Goal: Task Accomplishment & Management: Complete application form

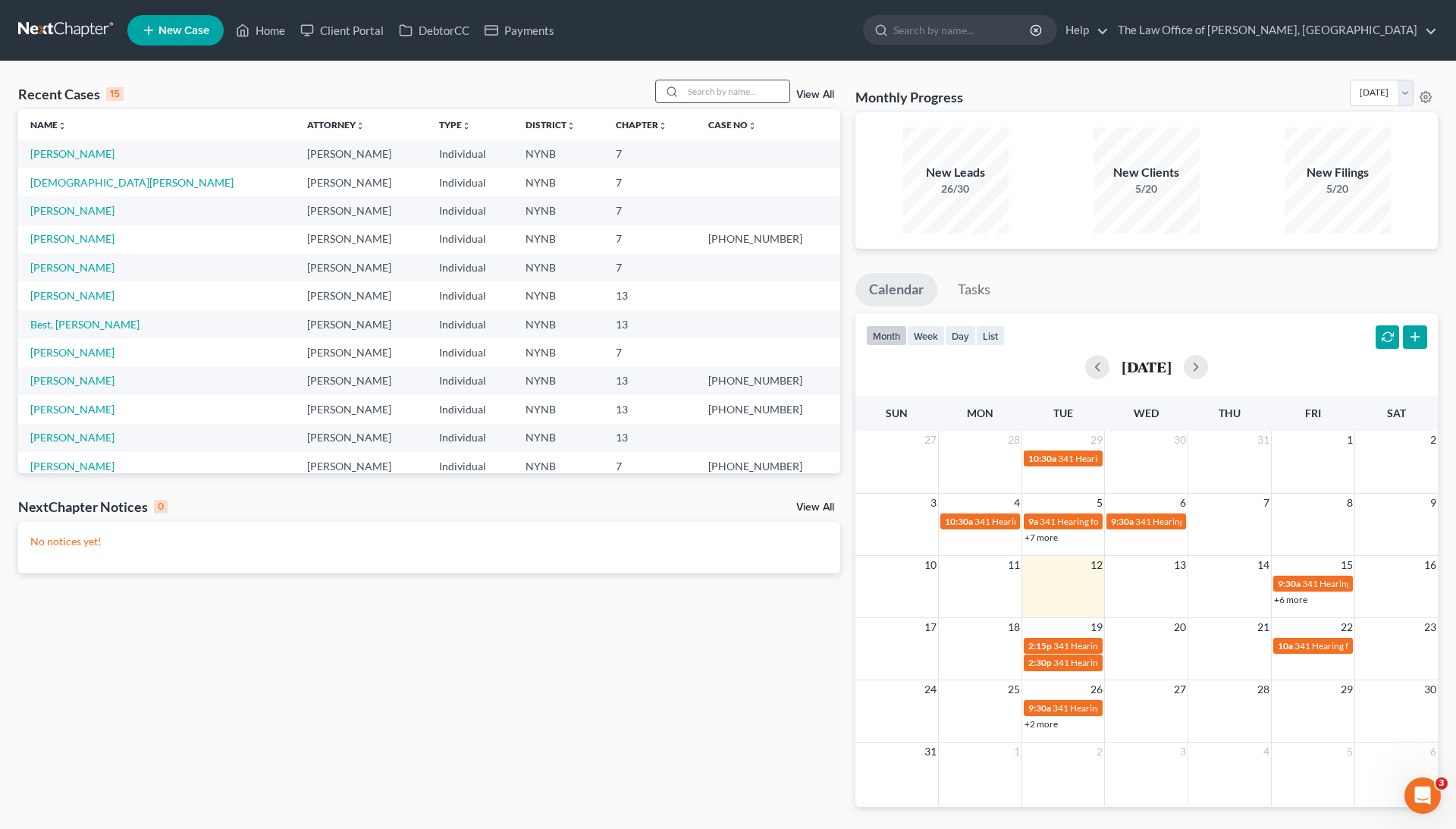
click at [702, 91] on input "search" at bounding box center [737, 91] width 107 height 22
paste input "Loughlin"
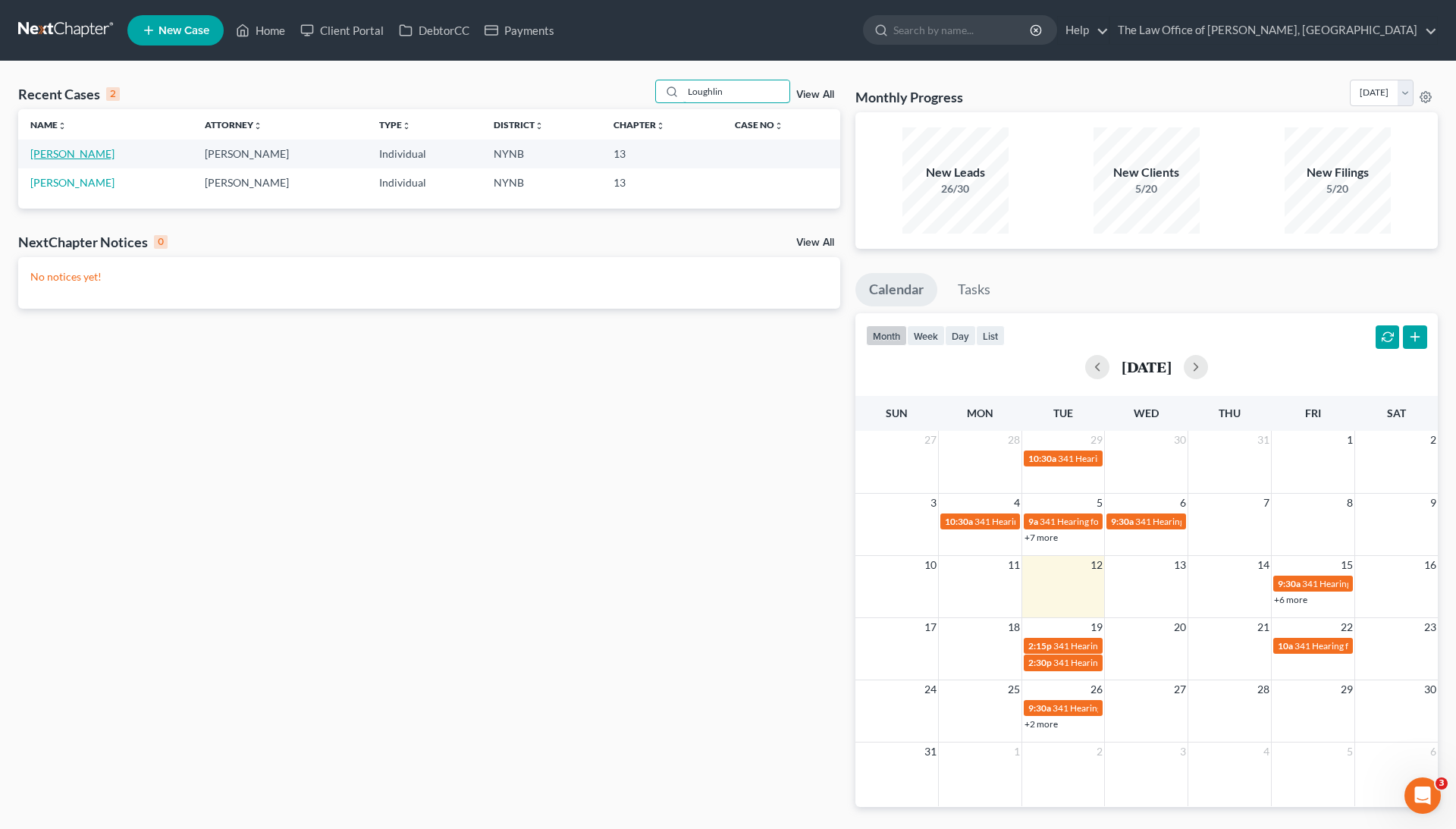
type input "Loughlin"
click at [68, 150] on link "[PERSON_NAME]" at bounding box center [72, 153] width 84 height 13
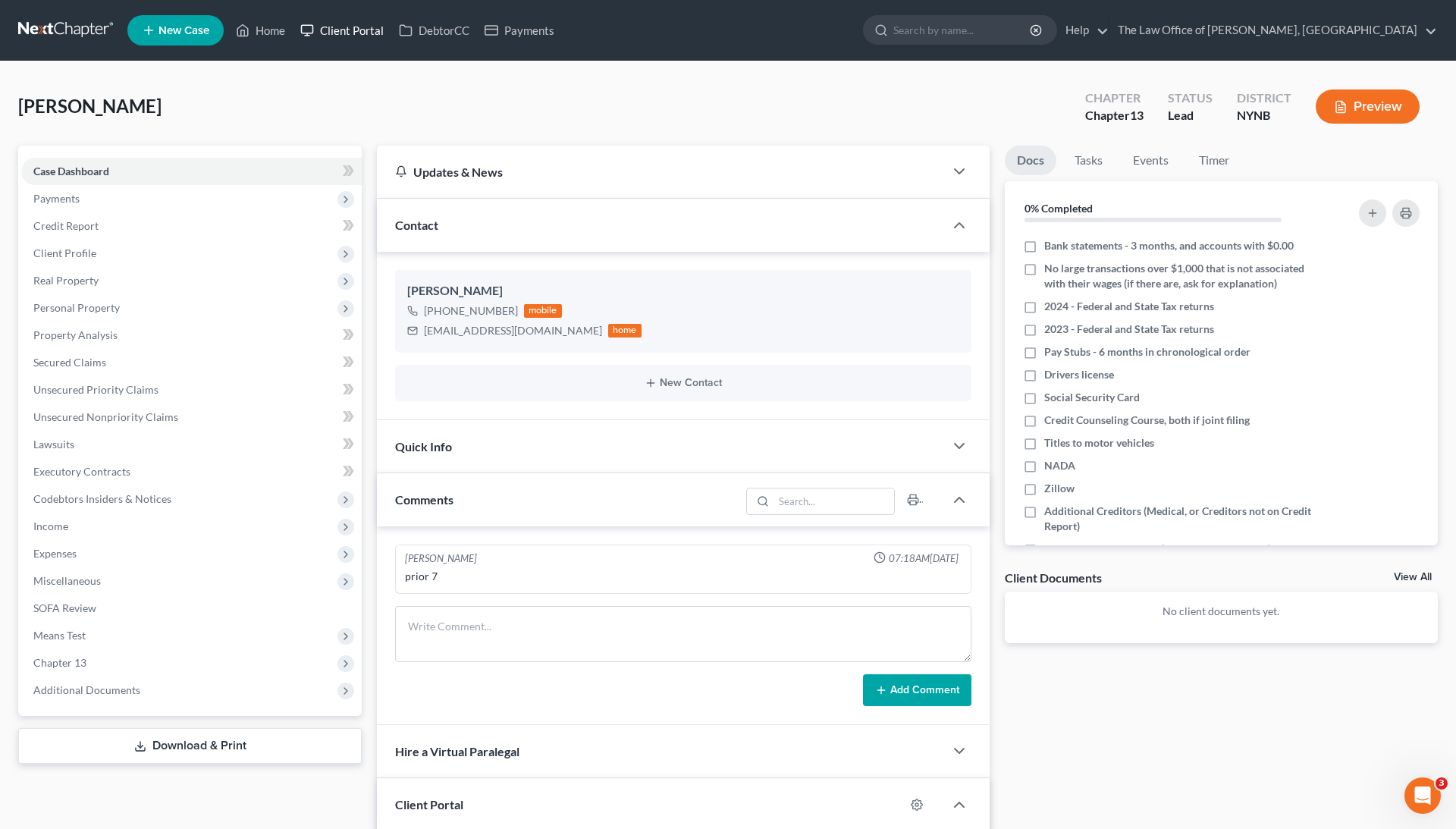
click at [336, 33] on link "Client Portal" at bounding box center [342, 30] width 99 height 27
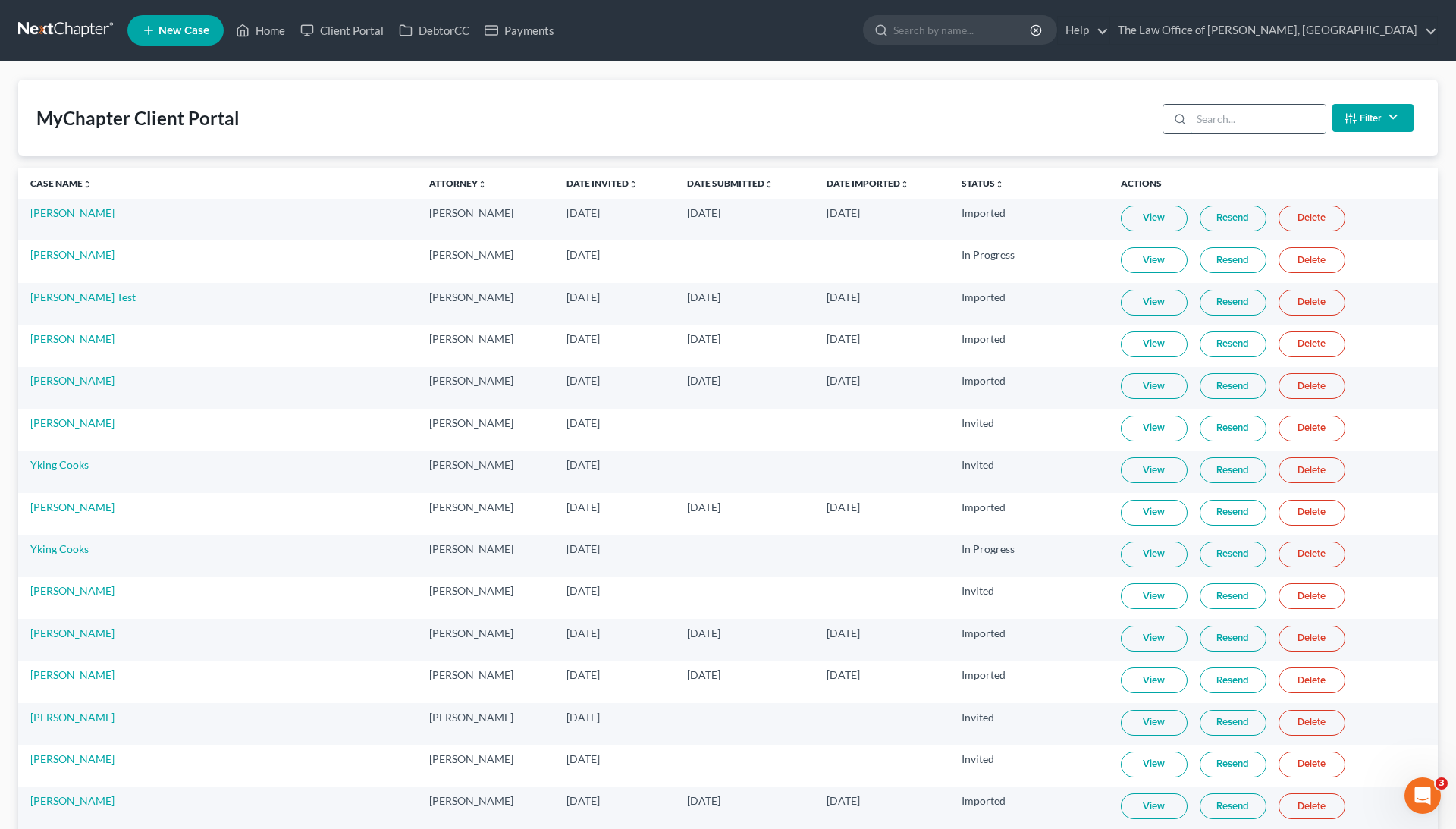
click at [1218, 121] on input "search" at bounding box center [1258, 119] width 135 height 29
paste input "Loughlin"
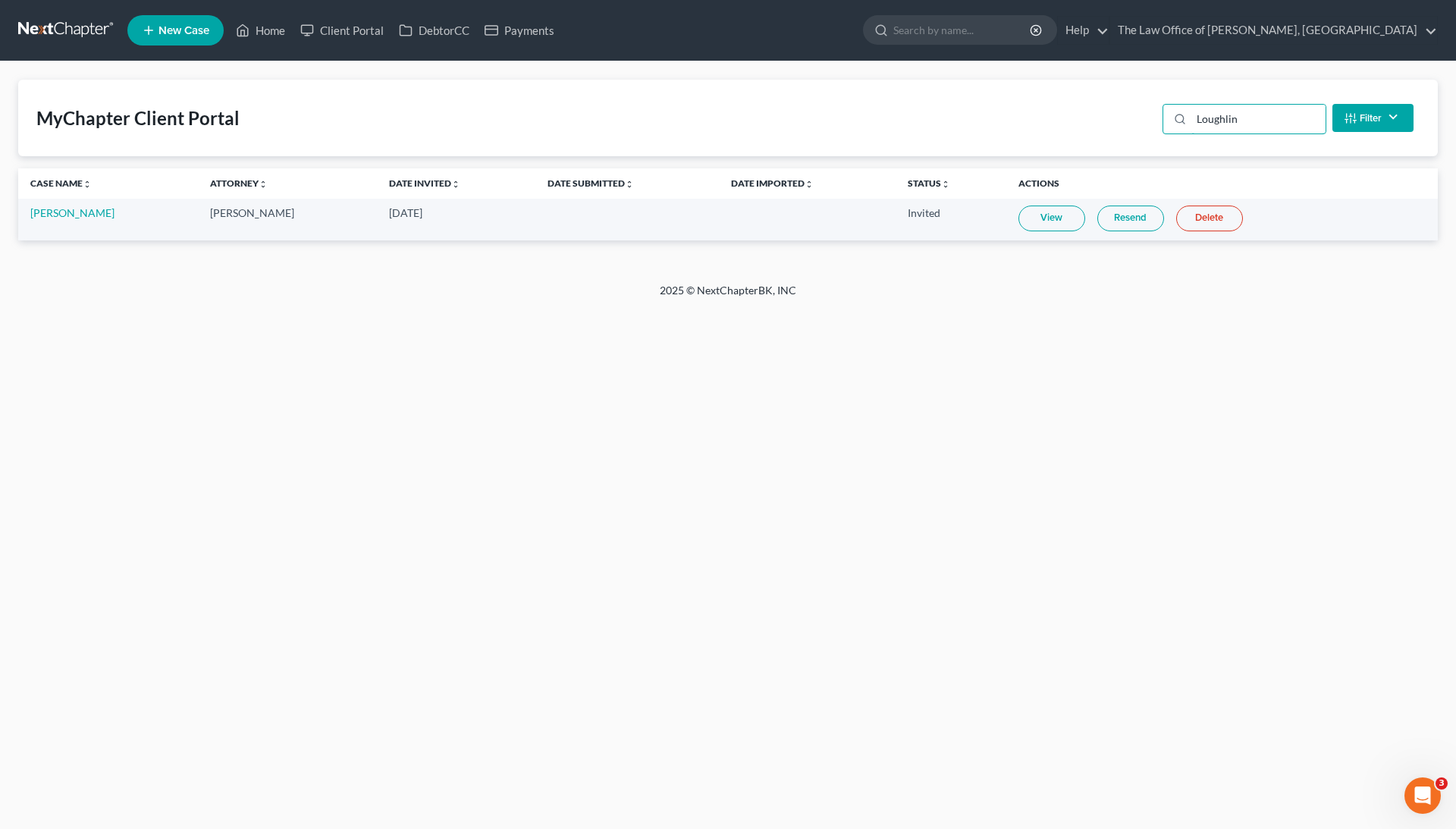
type input "Loughlin"
click at [1066, 209] on link "View" at bounding box center [1052, 218] width 67 height 26
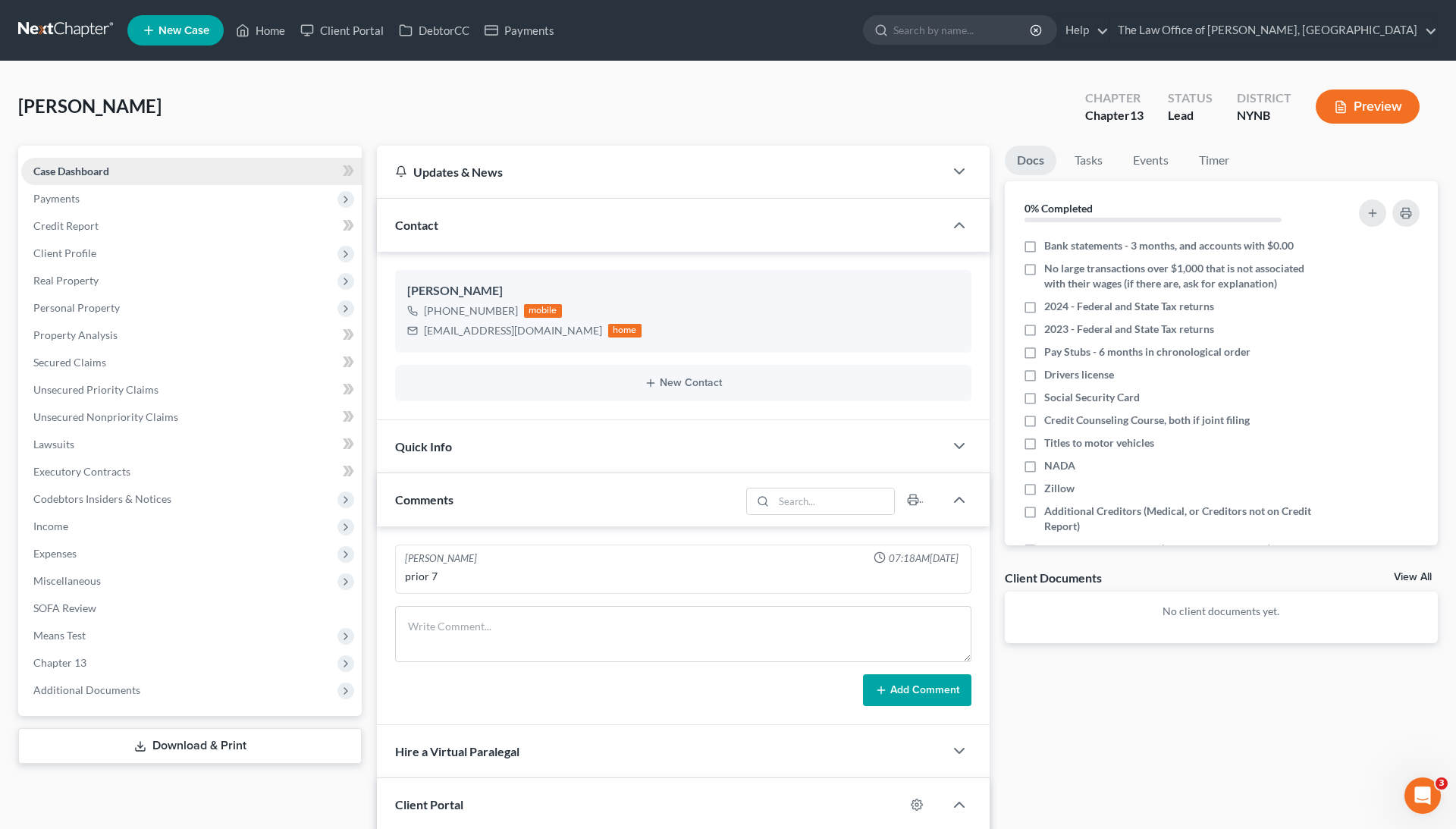
scroll to position [686, 0]
click at [329, 40] on link "Client Portal" at bounding box center [342, 30] width 99 height 27
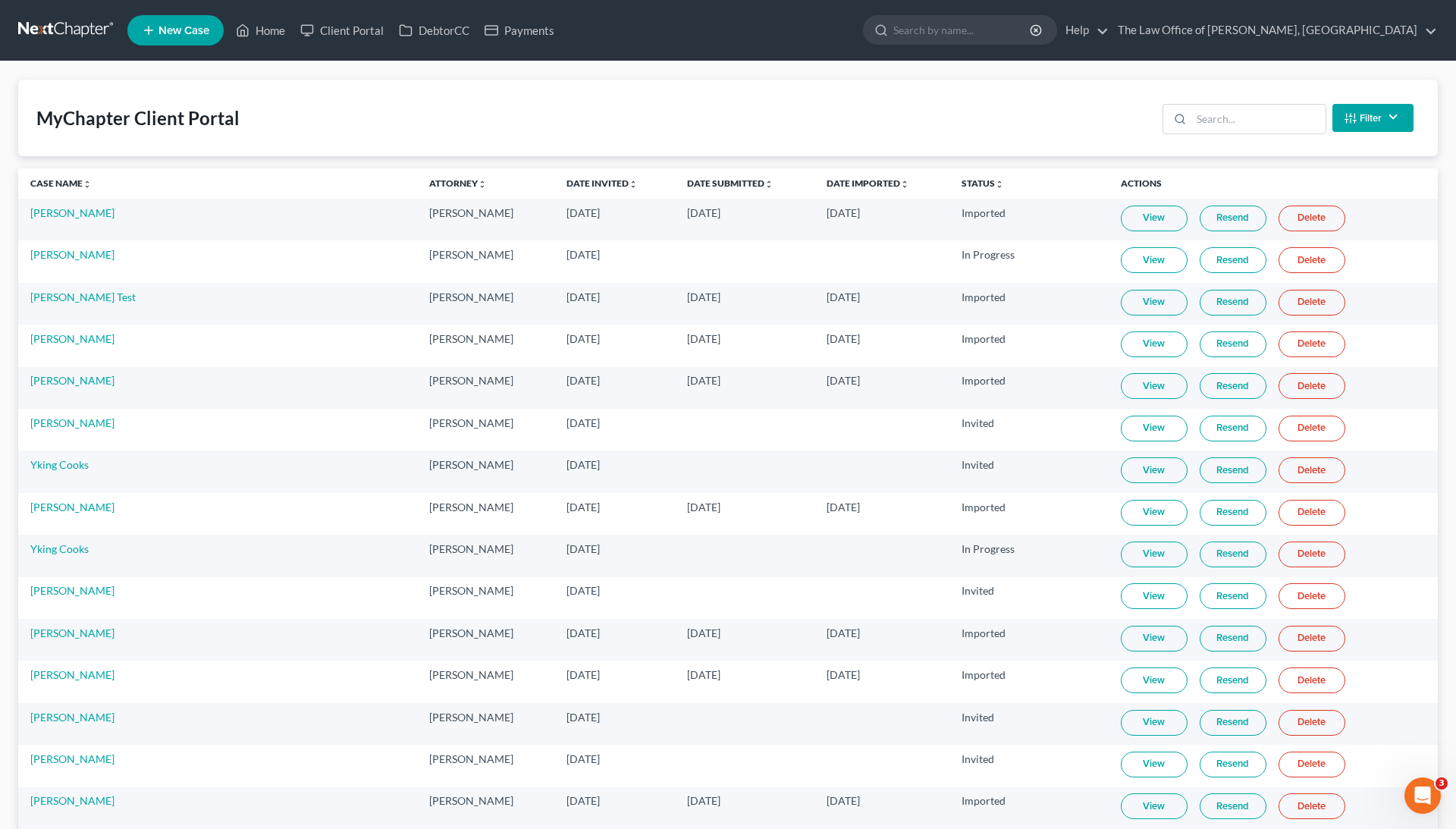
click at [1222, 137] on div "Filter Status Filter... Invited With Payment Invited Without Payment Invited Pa…" at bounding box center [1288, 117] width 264 height 40
click at [1223, 131] on input "search" at bounding box center [1258, 119] width 135 height 29
paste input "[PERSON_NAME]"
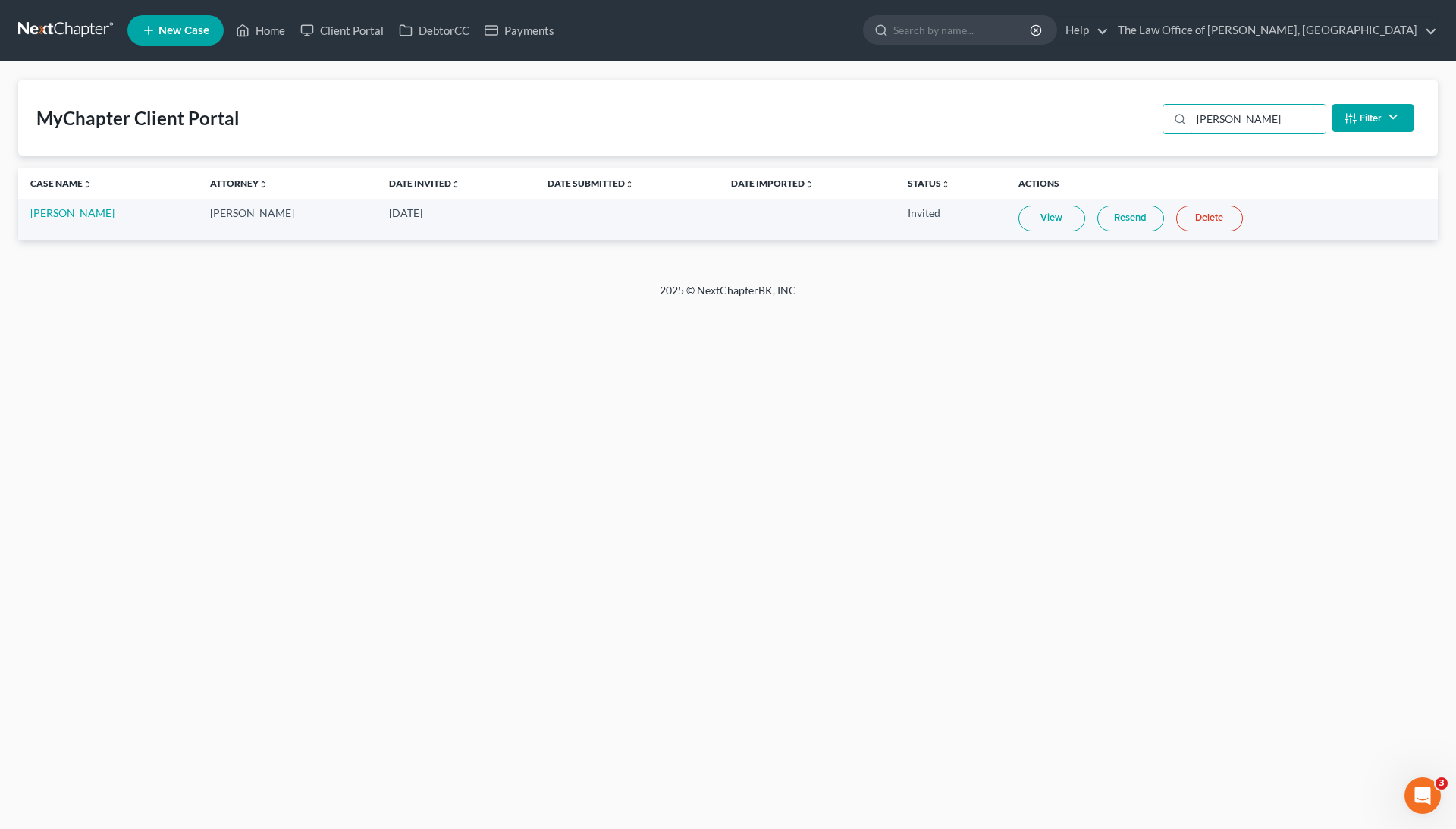
type input "[PERSON_NAME]"
click at [1052, 218] on link "View" at bounding box center [1052, 218] width 67 height 26
click at [462, 31] on link "DebtorCC" at bounding box center [434, 30] width 85 height 27
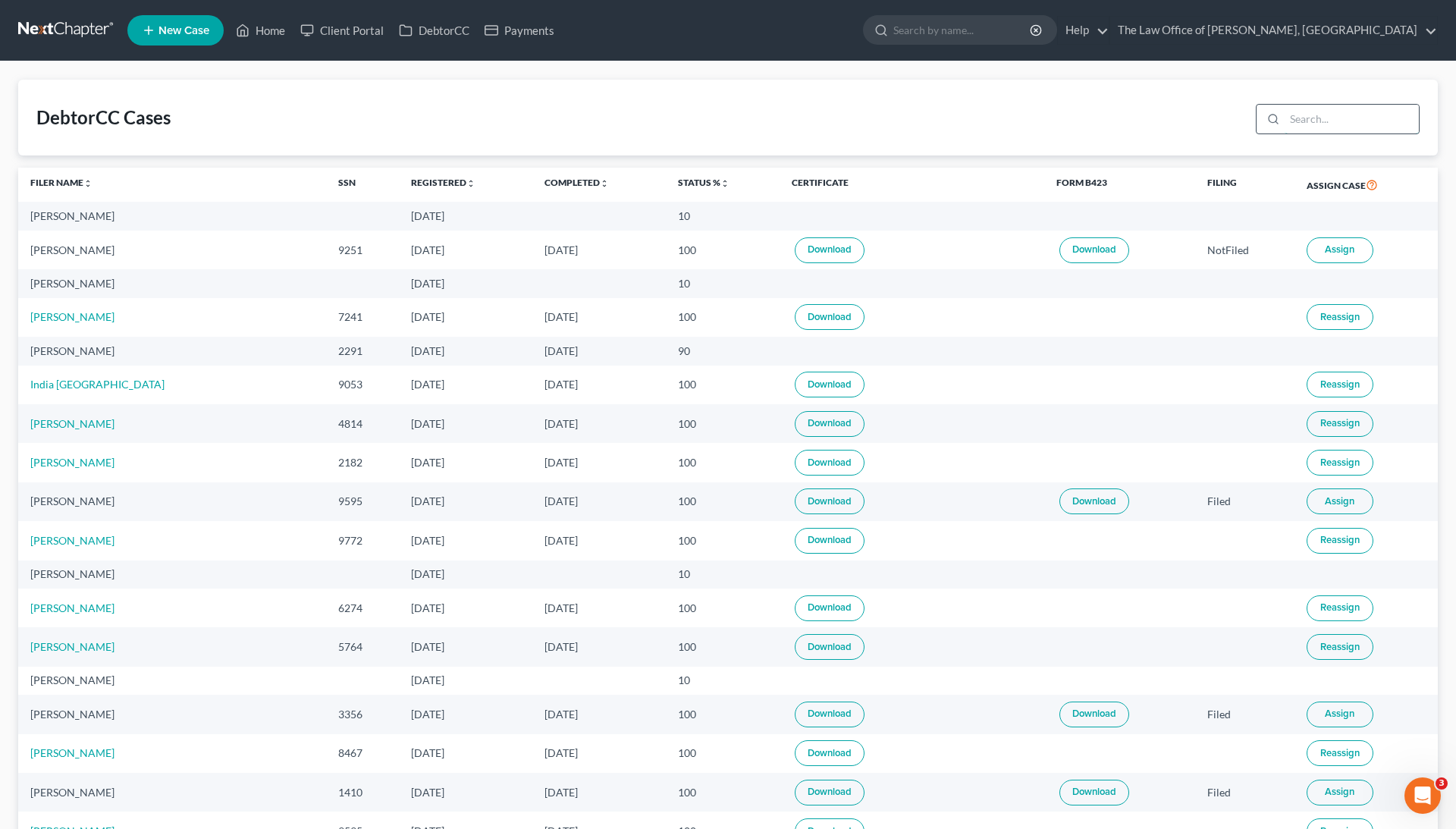
click at [1302, 127] on input "search" at bounding box center [1352, 119] width 135 height 29
paste input "[PERSON_NAME]"
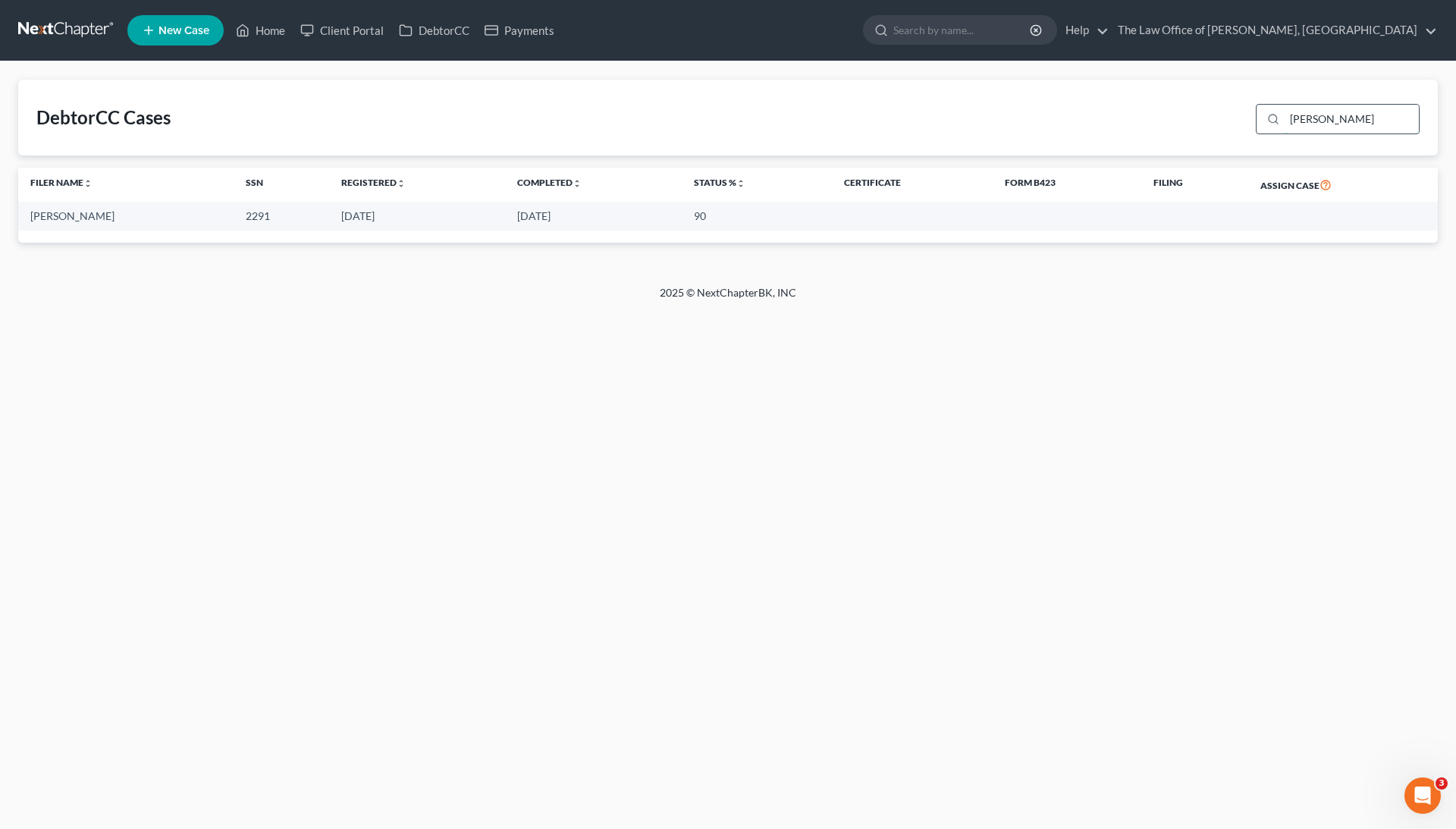
click at [1310, 126] on input "[PERSON_NAME]" at bounding box center [1352, 119] width 135 height 29
click at [1311, 126] on input "[PERSON_NAME]" at bounding box center [1352, 119] width 135 height 29
paste input "Loughli"
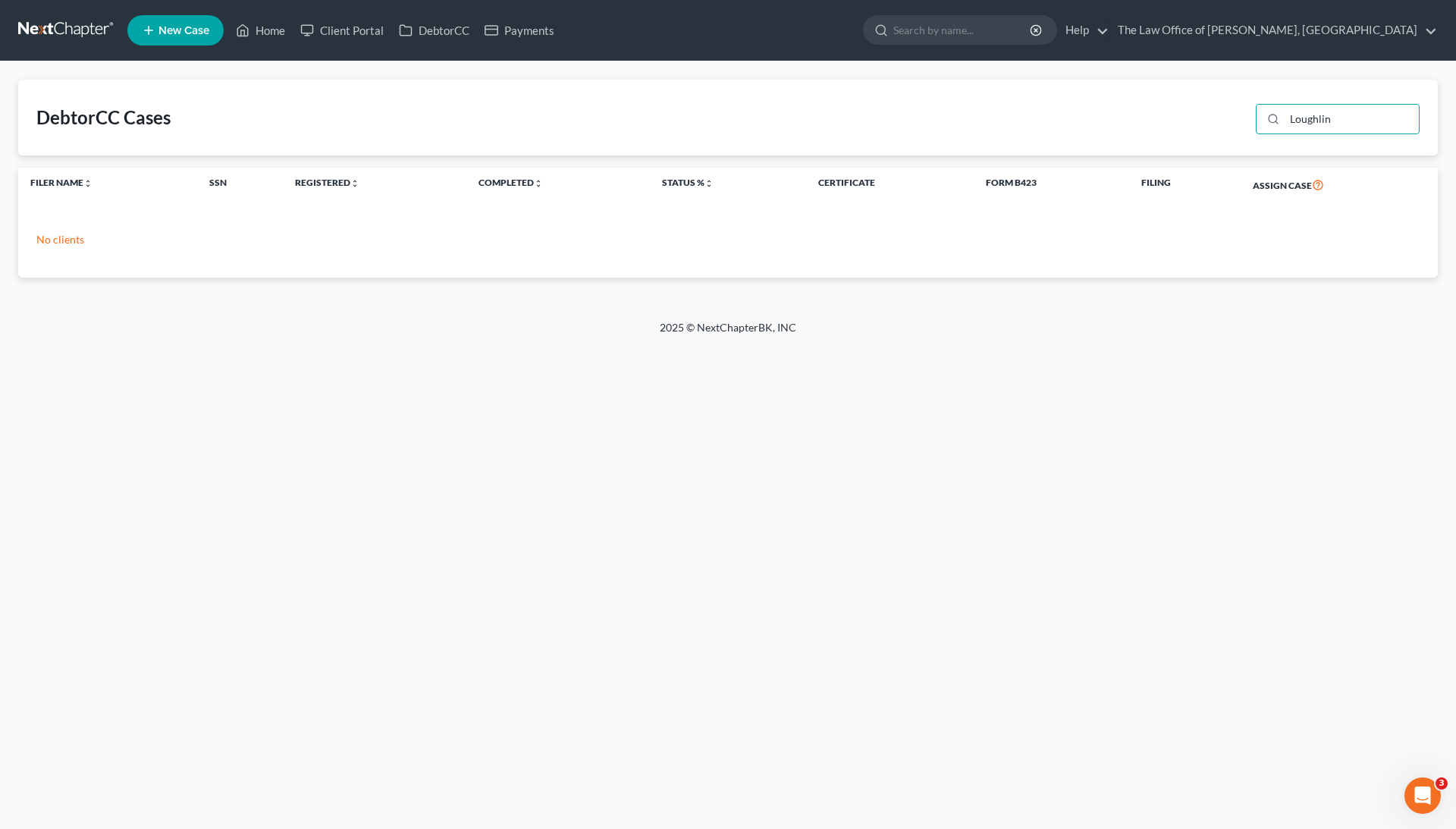
click at [1329, 135] on div "Loughlin" at bounding box center [1335, 117] width 170 height 40
click at [1327, 127] on input "Loughlin" at bounding box center [1352, 119] width 135 height 29
click at [1324, 120] on input "[PERSON_NAME]" at bounding box center [1352, 119] width 135 height 29
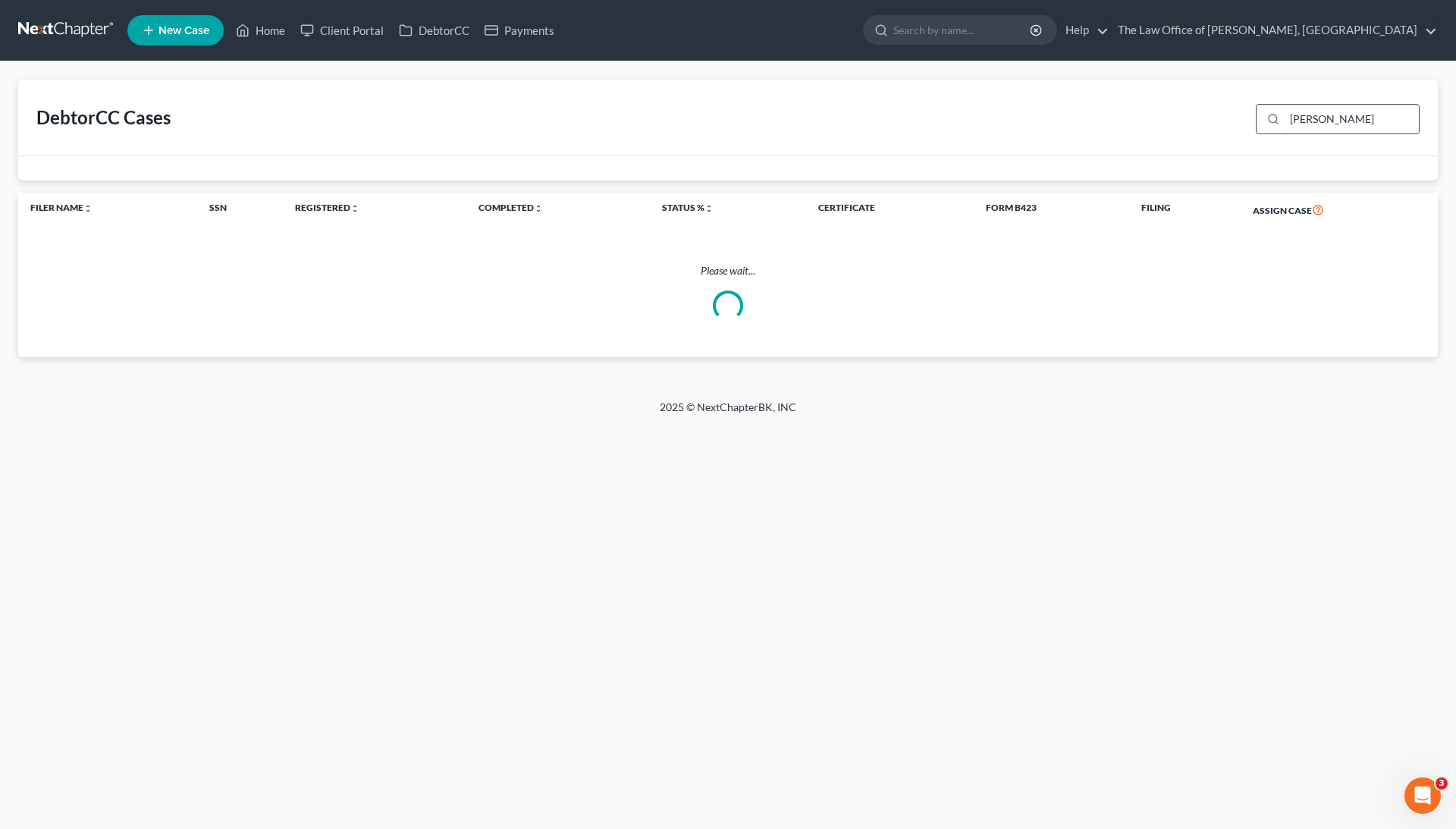
paste input "[PERSON_NAME]"
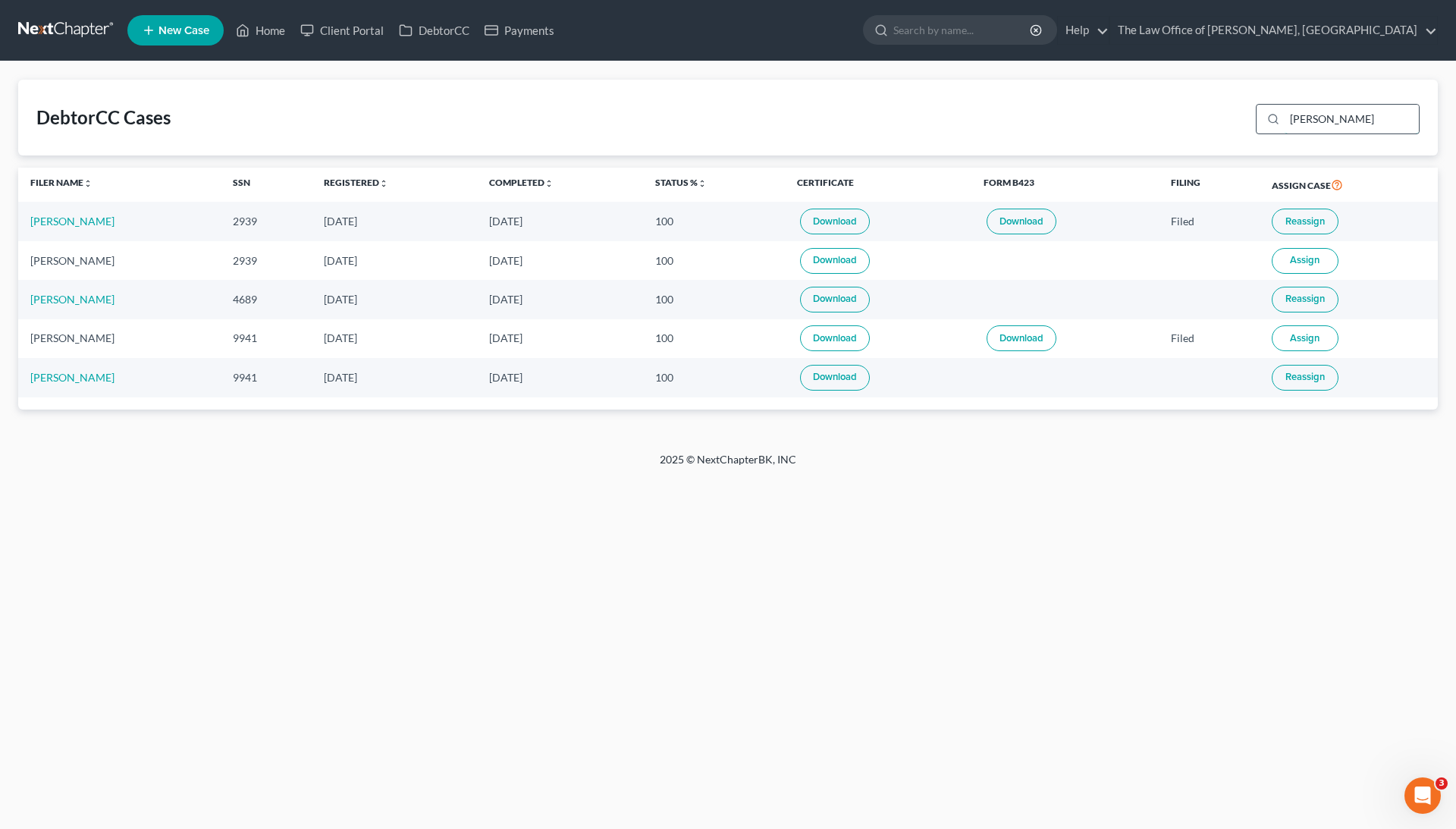
click at [1320, 111] on input "[PERSON_NAME]" at bounding box center [1352, 119] width 135 height 29
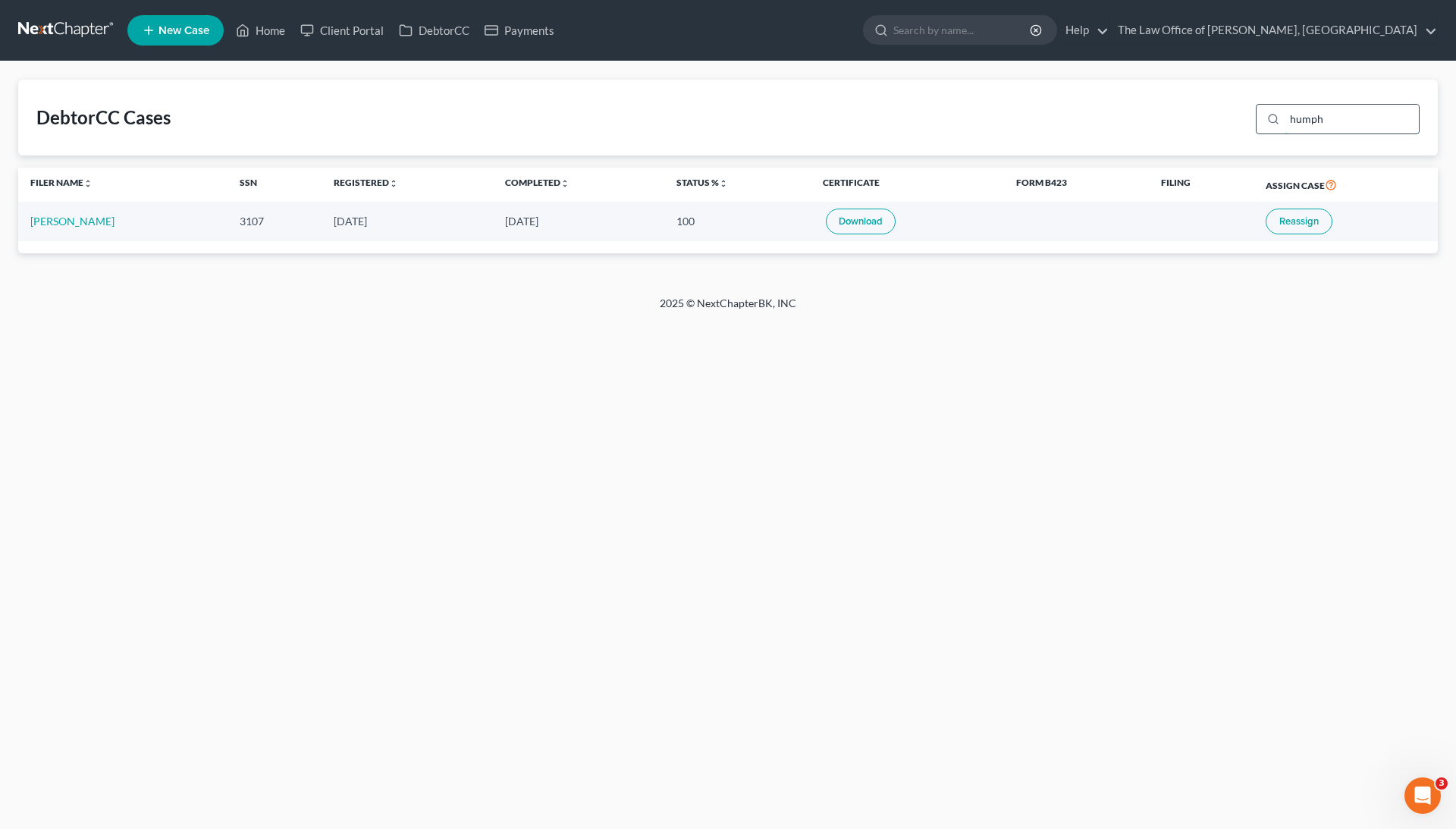
click at [1332, 120] on input "humph" at bounding box center [1352, 119] width 135 height 29
paste input "Oeffler"
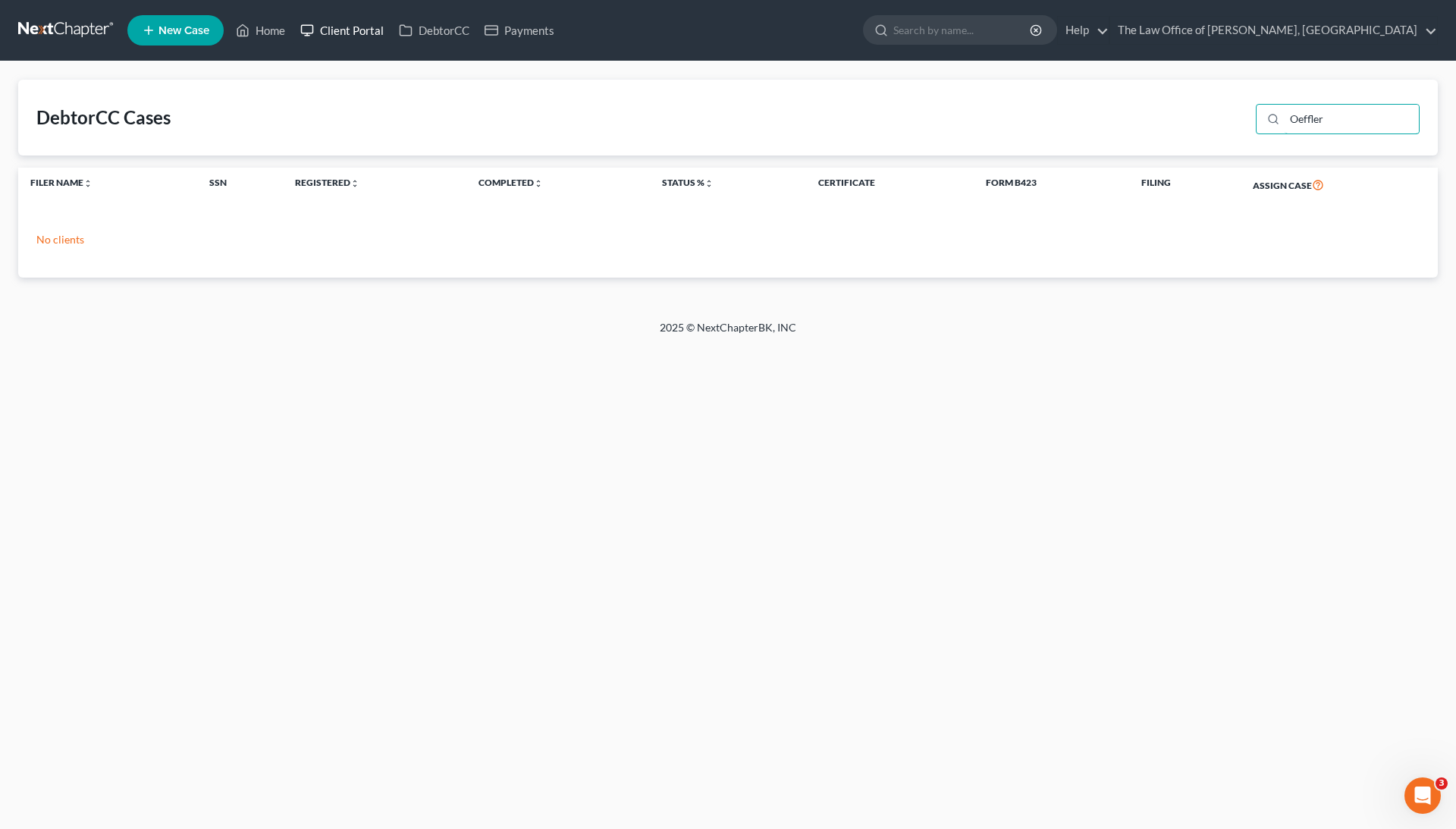
type input "Oeffler"
click at [346, 32] on link "Client Portal" at bounding box center [342, 30] width 99 height 27
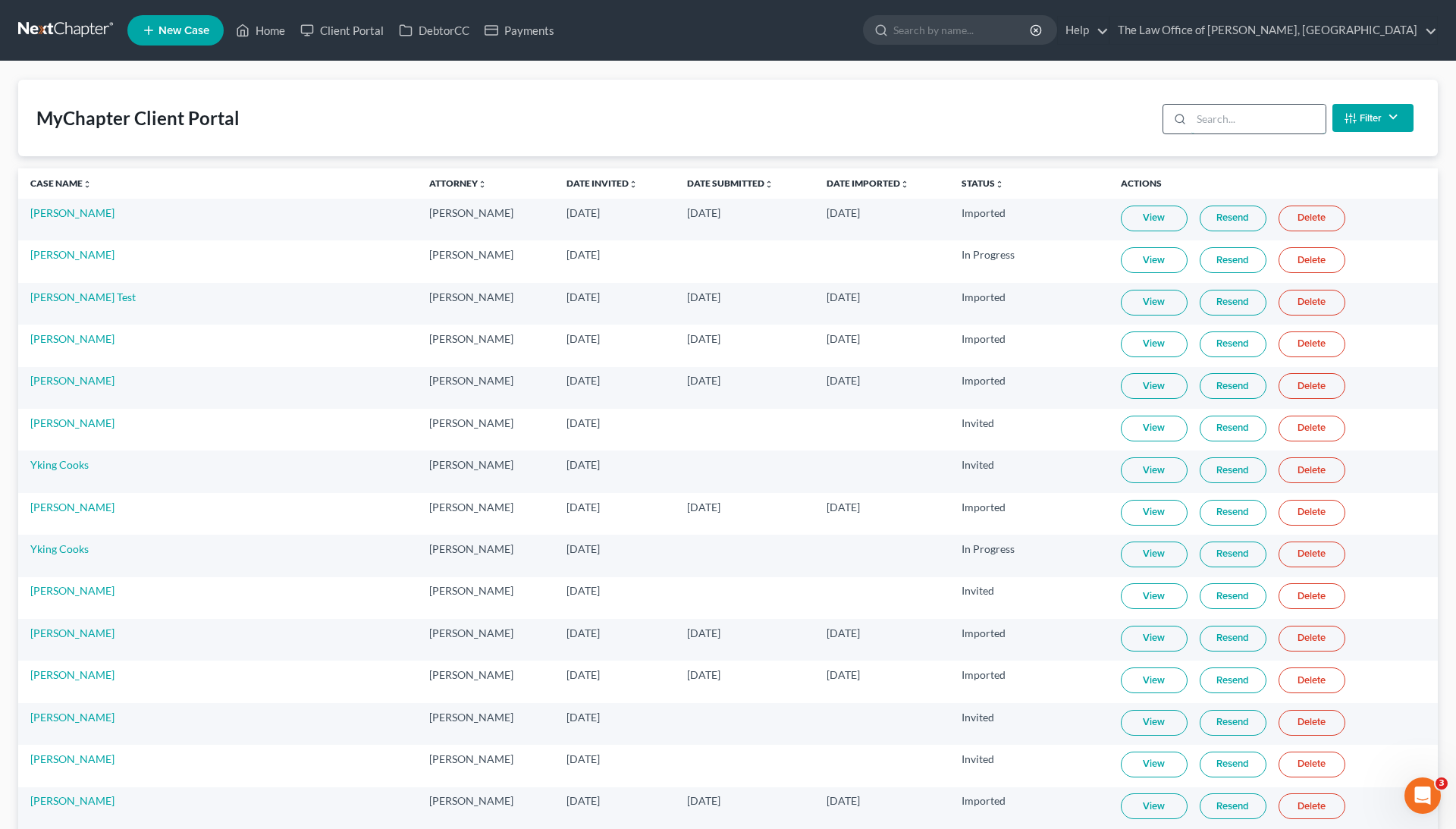
click at [1275, 131] on input "search" at bounding box center [1258, 119] width 135 height 29
click at [1275, 125] on input "search" at bounding box center [1258, 119] width 135 height 29
paste input "Oeffler"
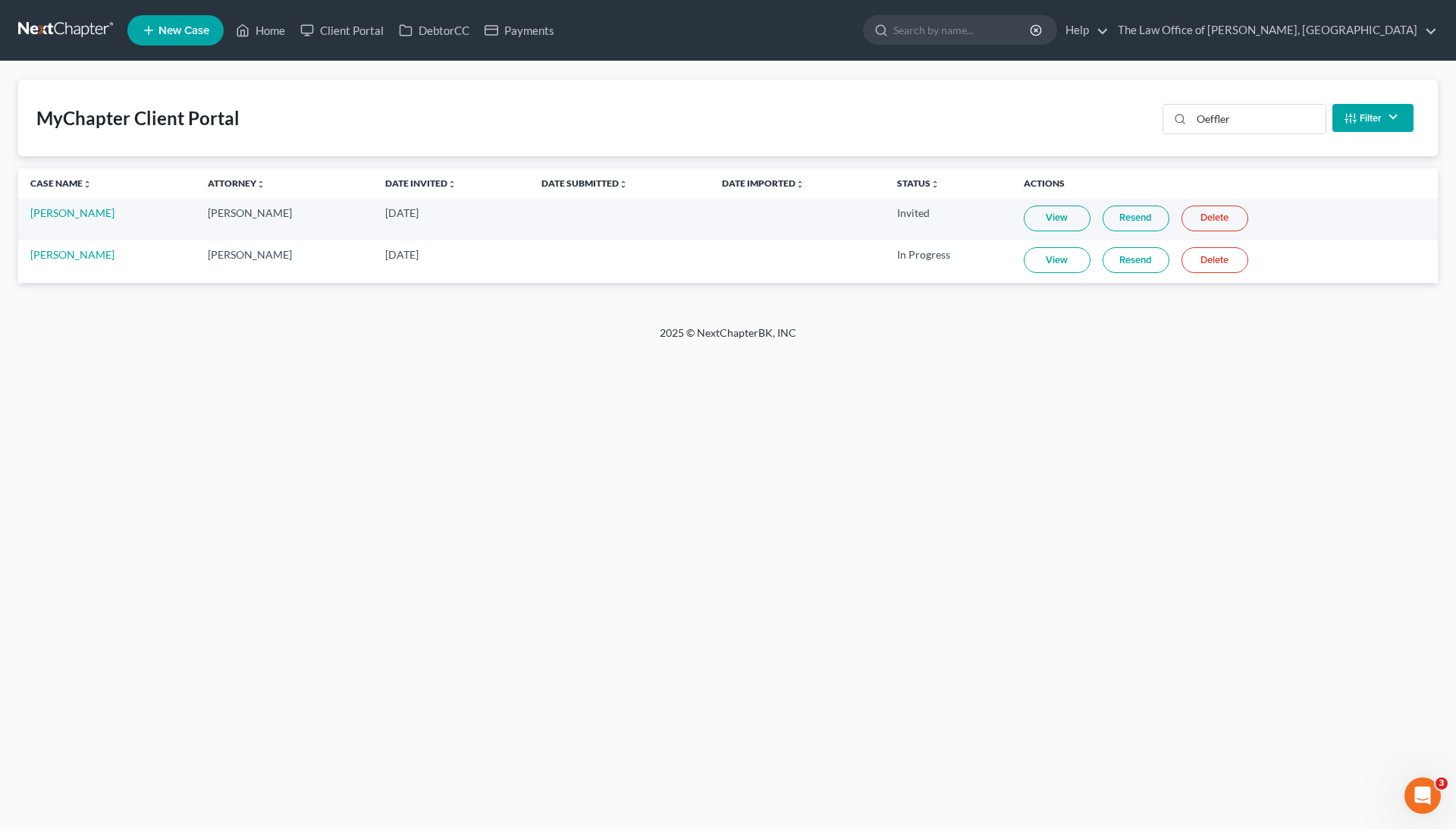
click at [1077, 255] on link "View" at bounding box center [1057, 260] width 67 height 26
click at [1259, 115] on input "Oeffler" at bounding box center [1258, 119] width 135 height 29
click at [1053, 263] on link "View" at bounding box center [1057, 260] width 67 height 26
click at [1240, 120] on input "humph" at bounding box center [1258, 119] width 135 height 29
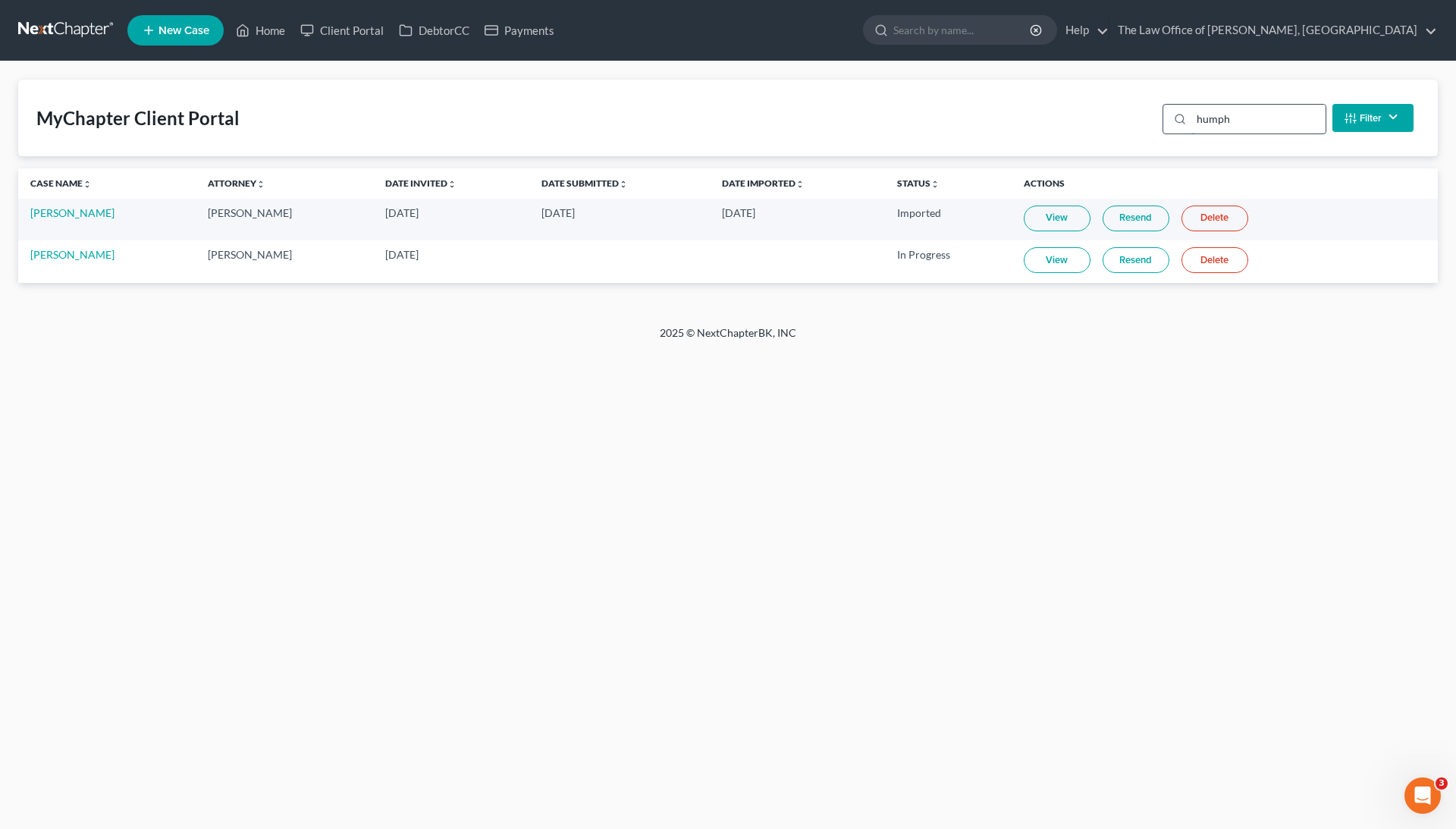
click at [1240, 120] on input "humph" at bounding box center [1258, 119] width 135 height 29
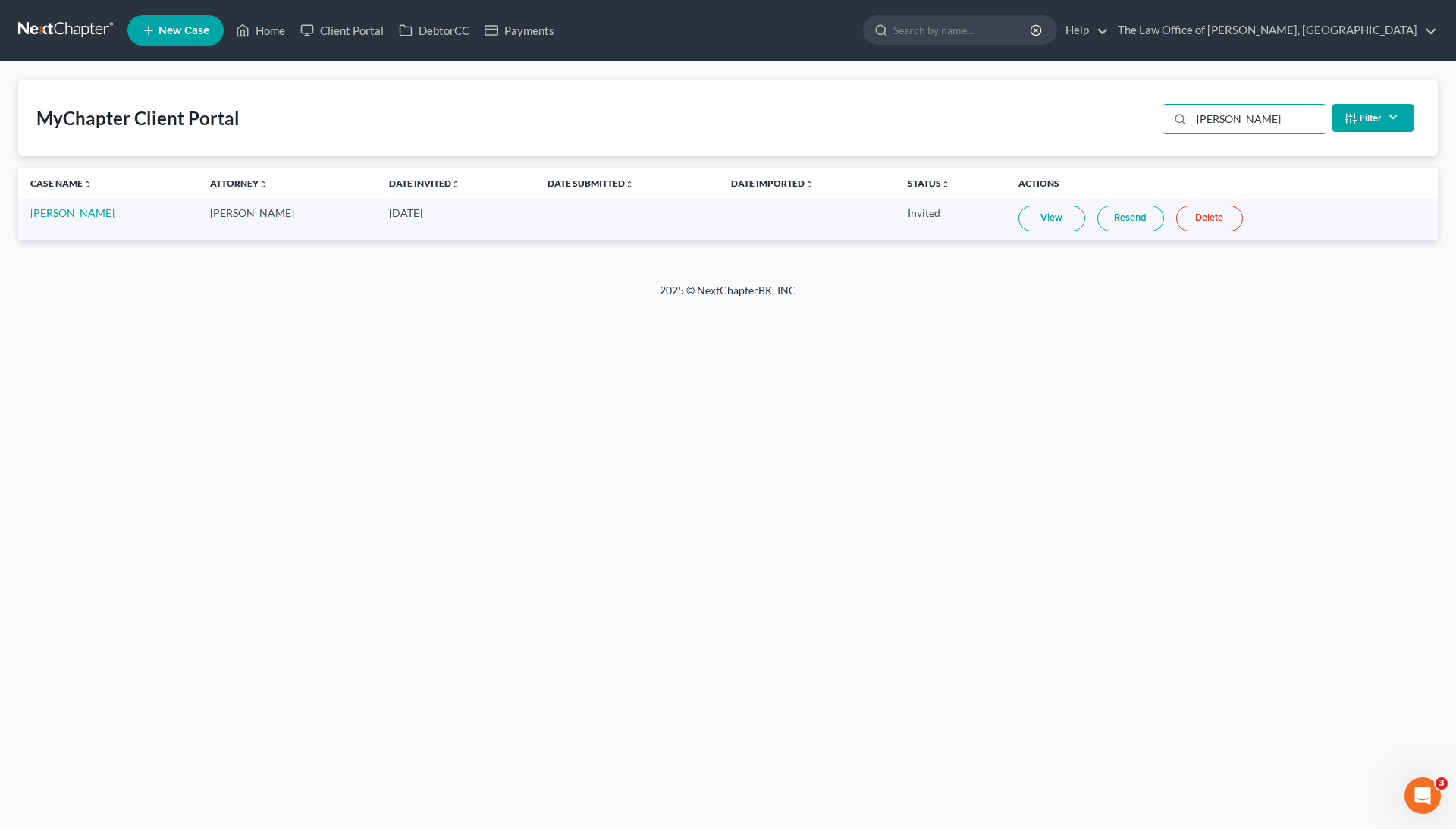
click at [1045, 222] on link "View" at bounding box center [1052, 218] width 67 height 26
click at [1227, 132] on input "[PERSON_NAME]" at bounding box center [1258, 119] width 135 height 29
click at [1227, 134] on div "[PERSON_NAME]" at bounding box center [1245, 118] width 164 height 30
click at [1229, 118] on input "[PERSON_NAME]" at bounding box center [1258, 119] width 135 height 29
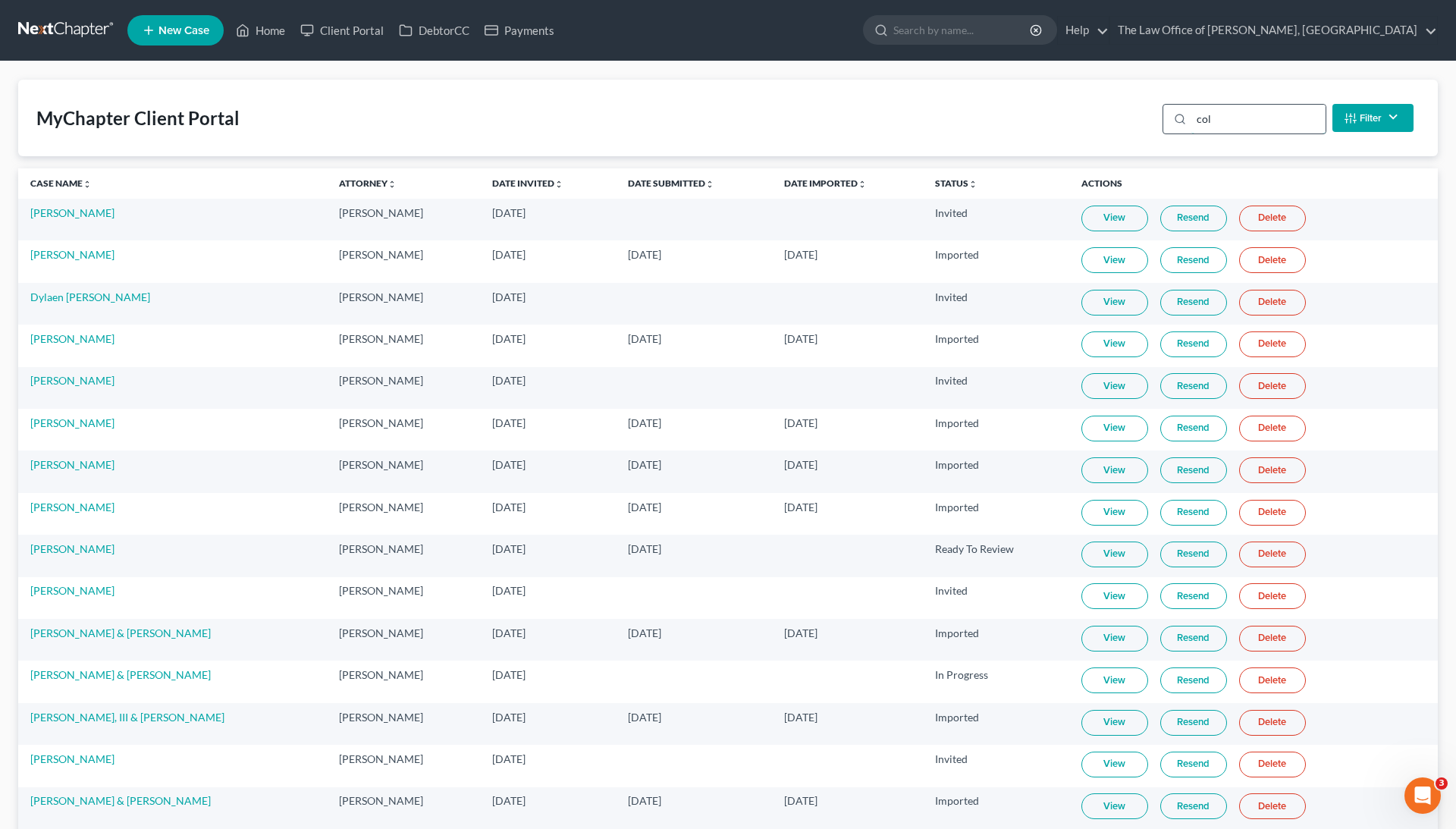
type input "coll"
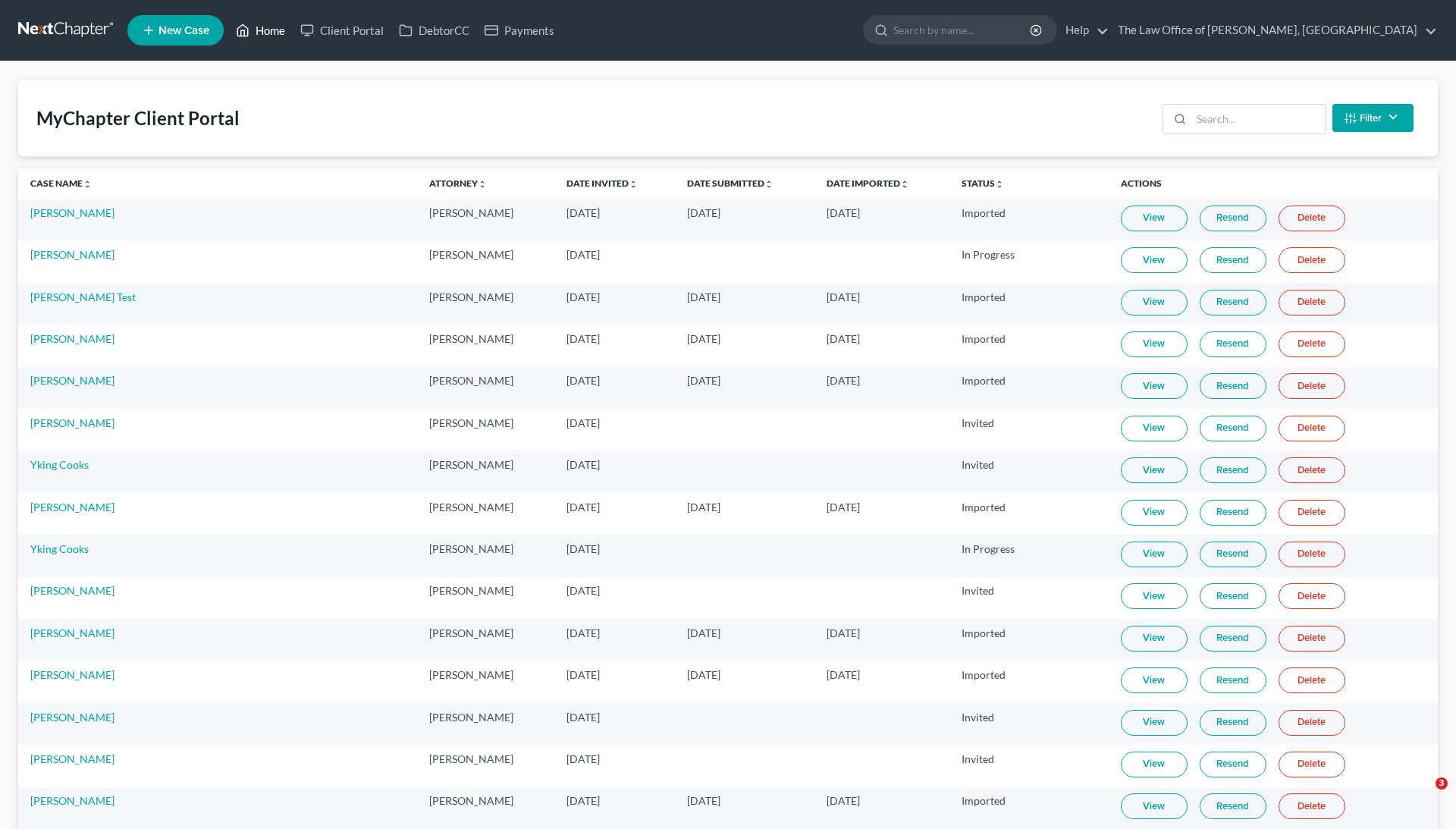
click at [281, 37] on link "Home" at bounding box center [261, 30] width 65 height 27
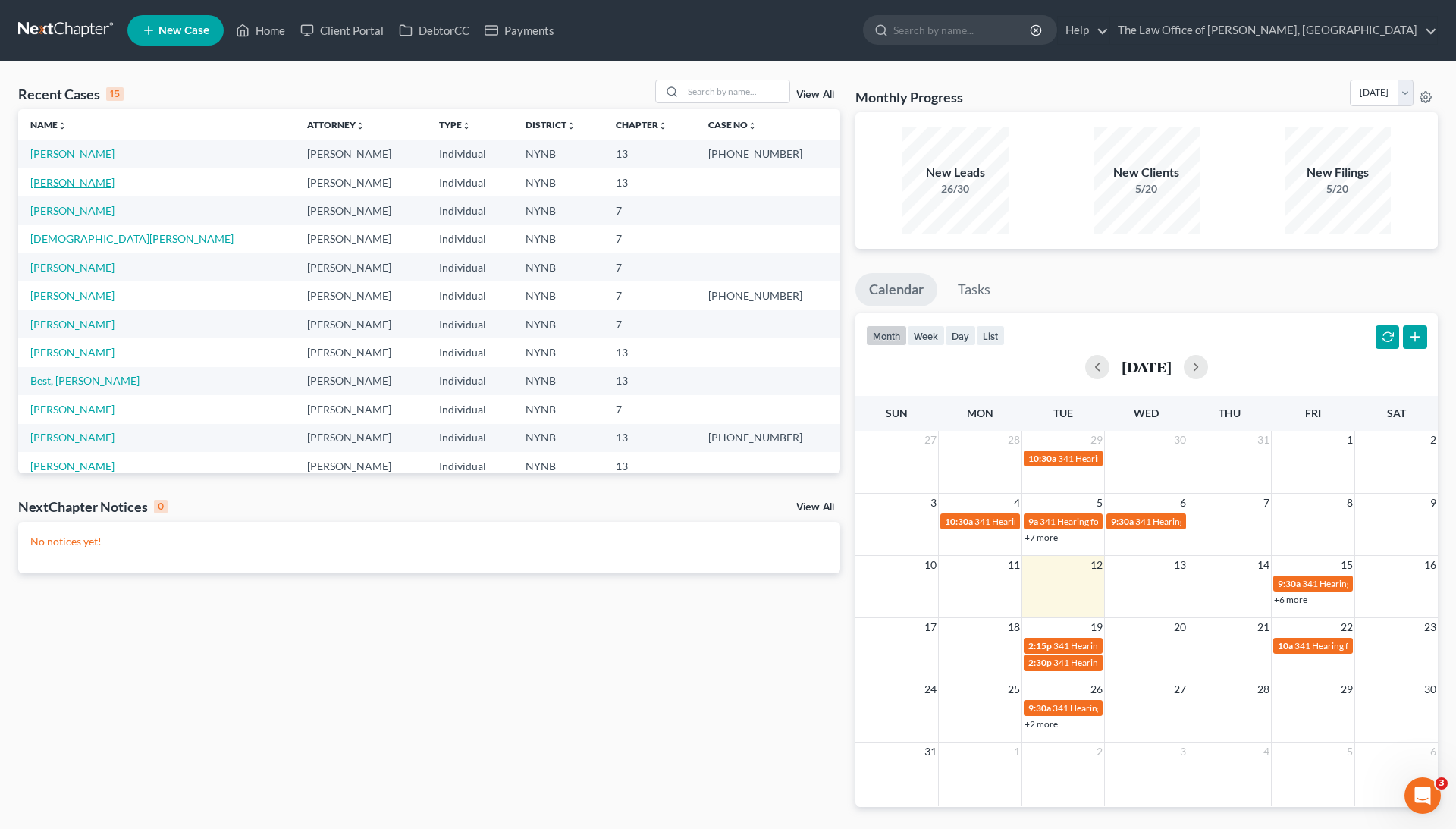
click at [107, 183] on link "[PERSON_NAME]" at bounding box center [72, 182] width 84 height 13
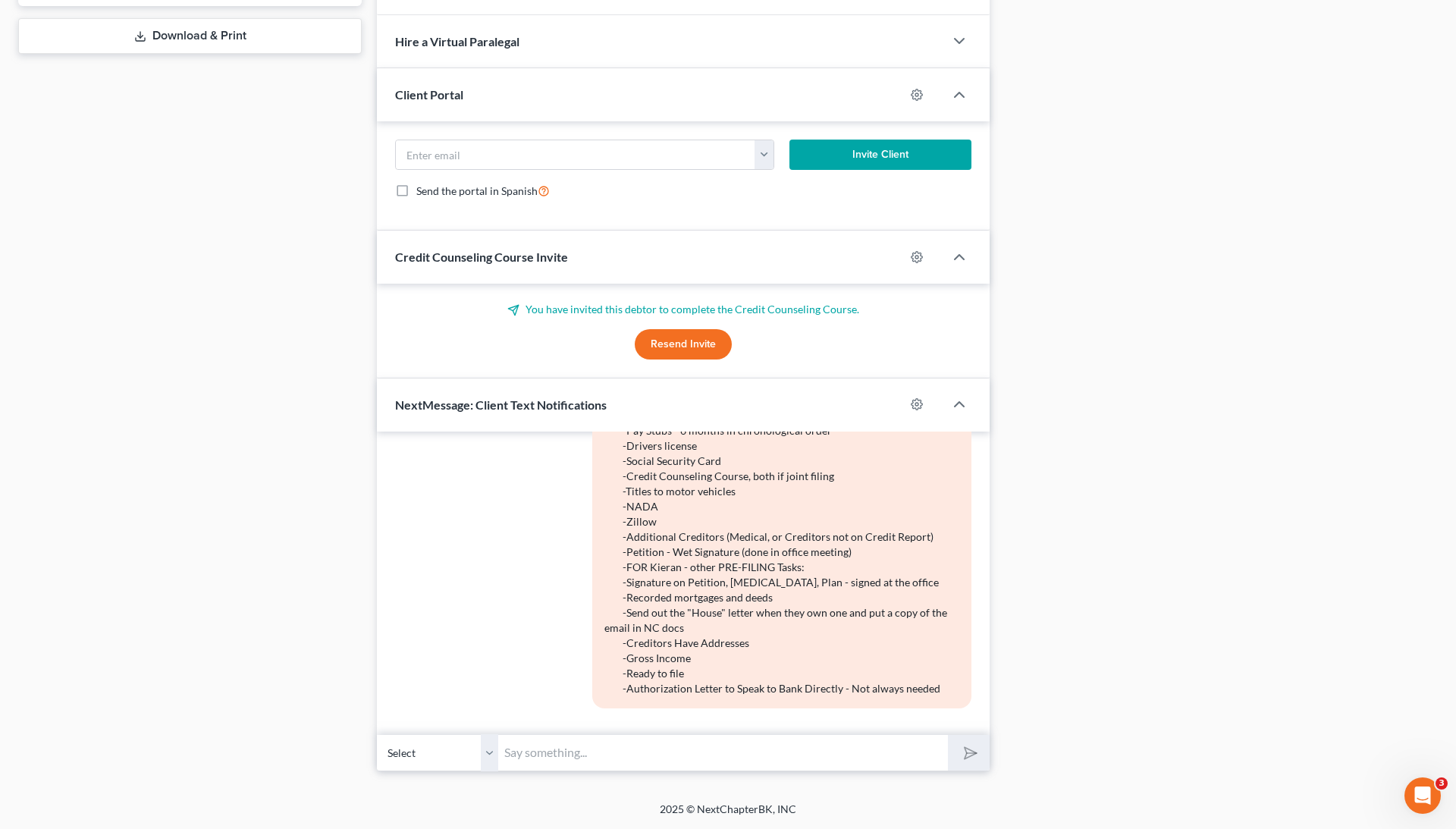
scroll to position [710, 0]
click at [661, 350] on button "Resend Invite" at bounding box center [683, 344] width 97 height 30
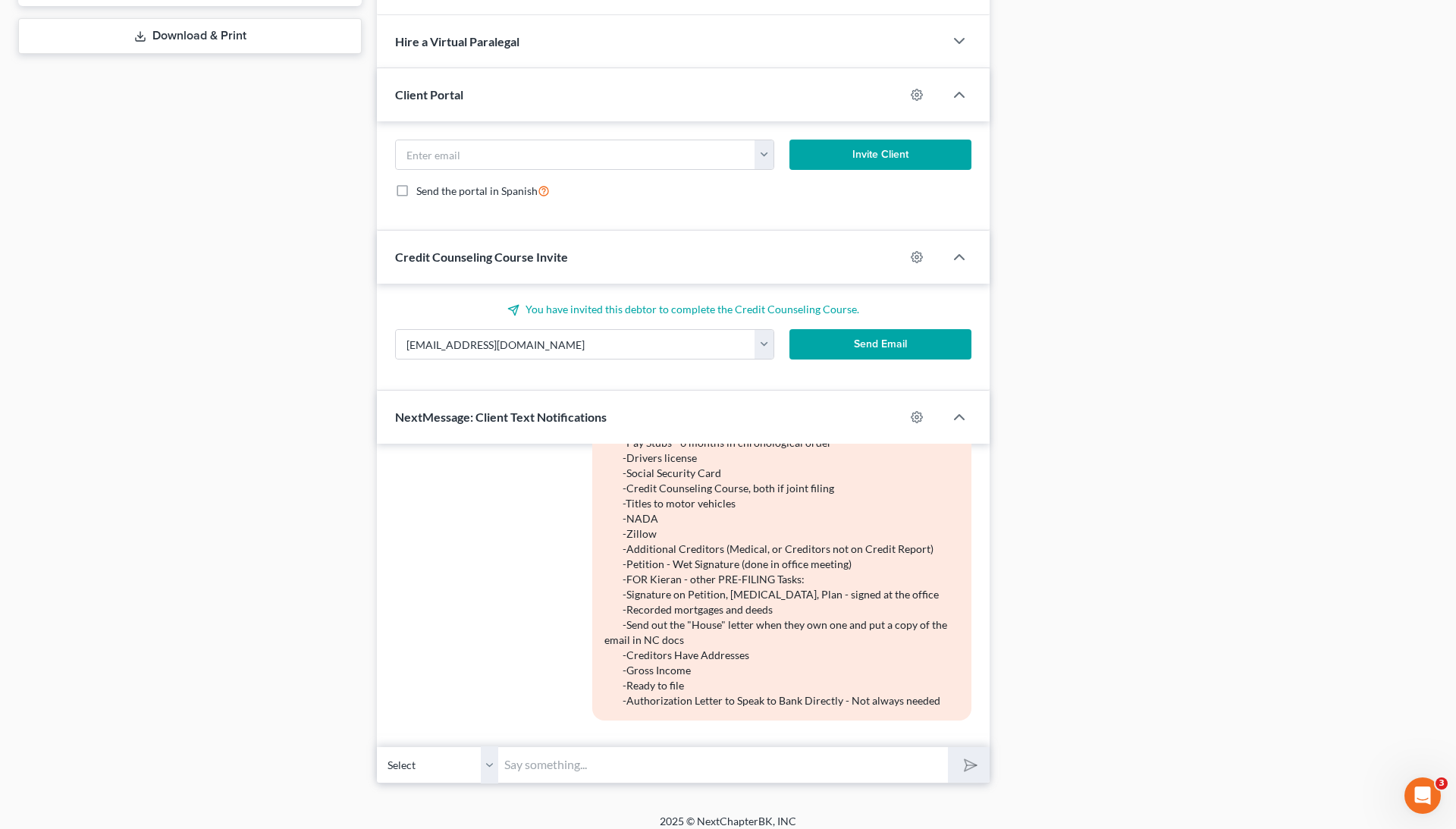
click at [839, 344] on button "Send Email" at bounding box center [881, 344] width 182 height 30
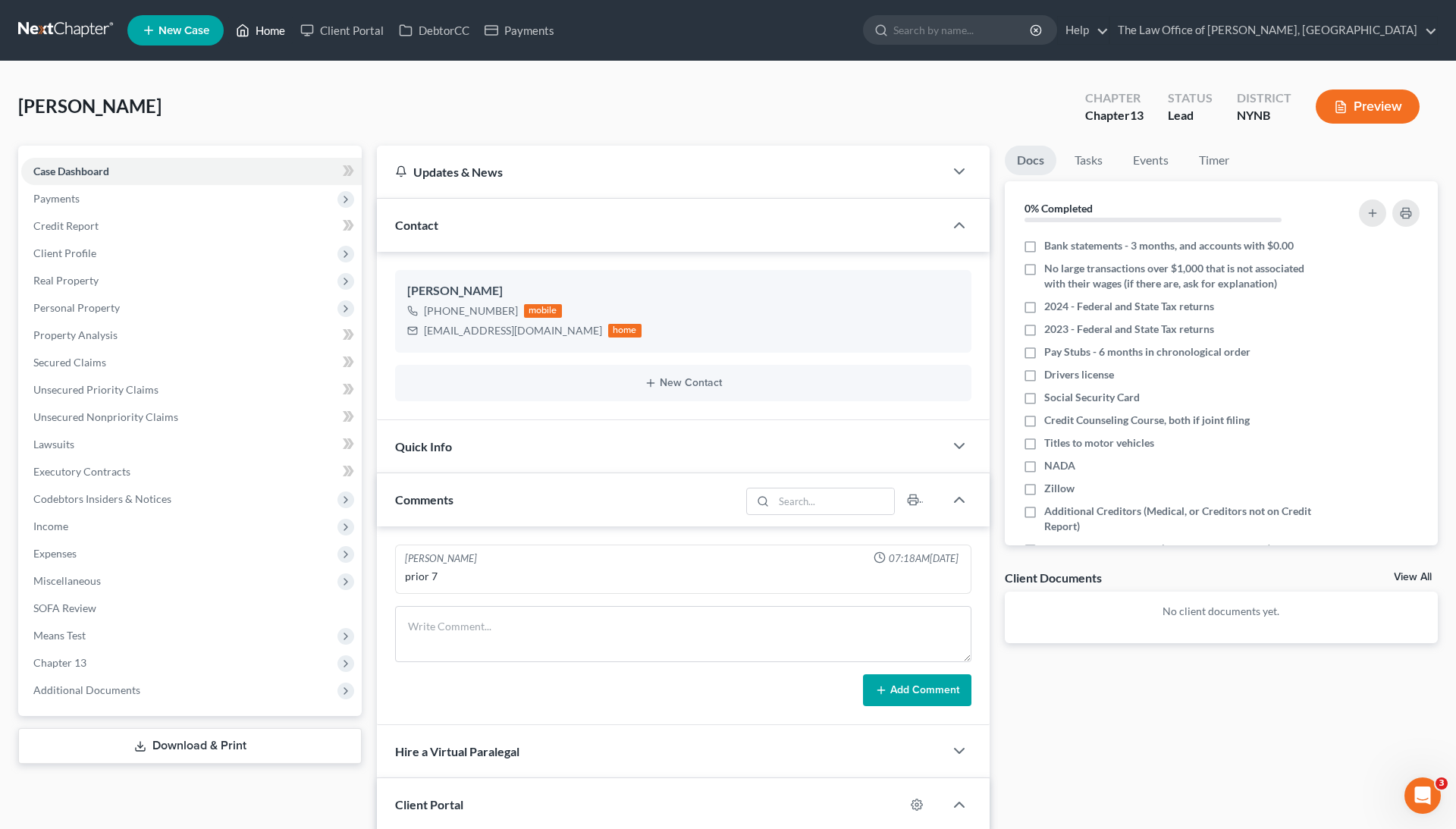
scroll to position [0, 0]
click at [260, 34] on link "Home" at bounding box center [261, 30] width 65 height 27
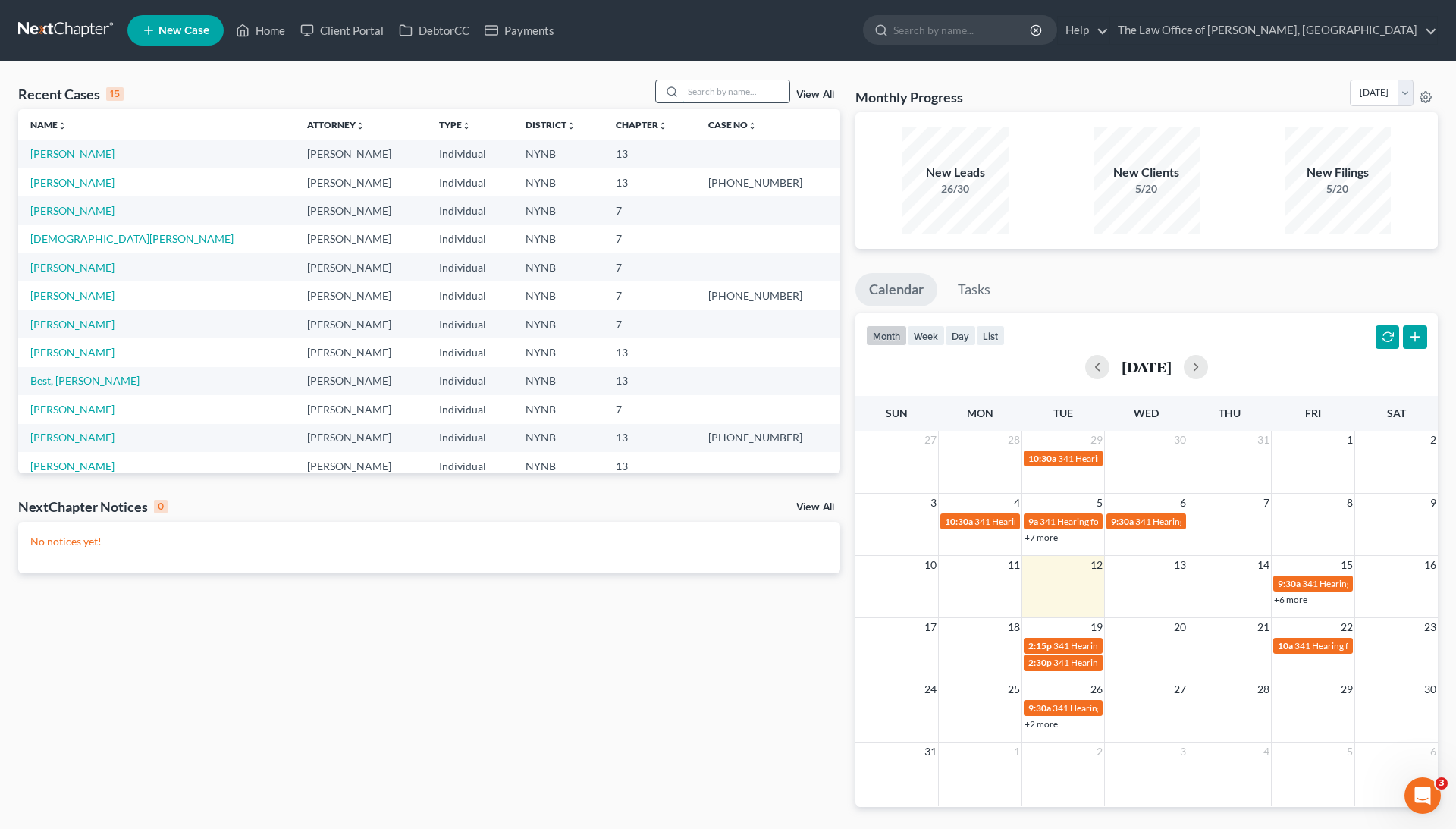
click at [693, 98] on input "search" at bounding box center [737, 91] width 107 height 22
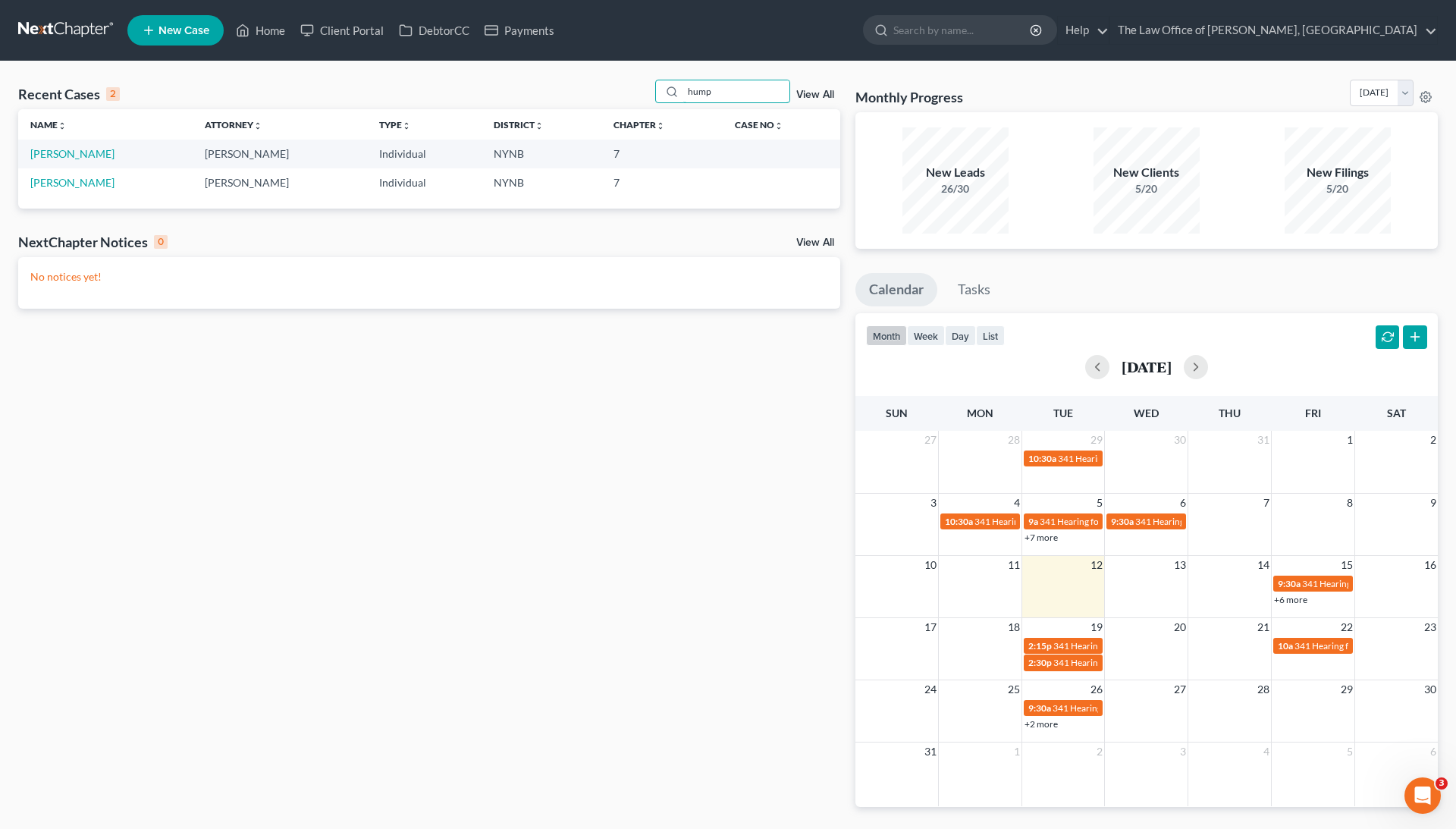
type input "hump"
click at [117, 148] on td "Humphrey, Tammy" at bounding box center [106, 153] width 174 height 28
click at [104, 155] on link "Humphrey, Tammy" at bounding box center [72, 153] width 84 height 13
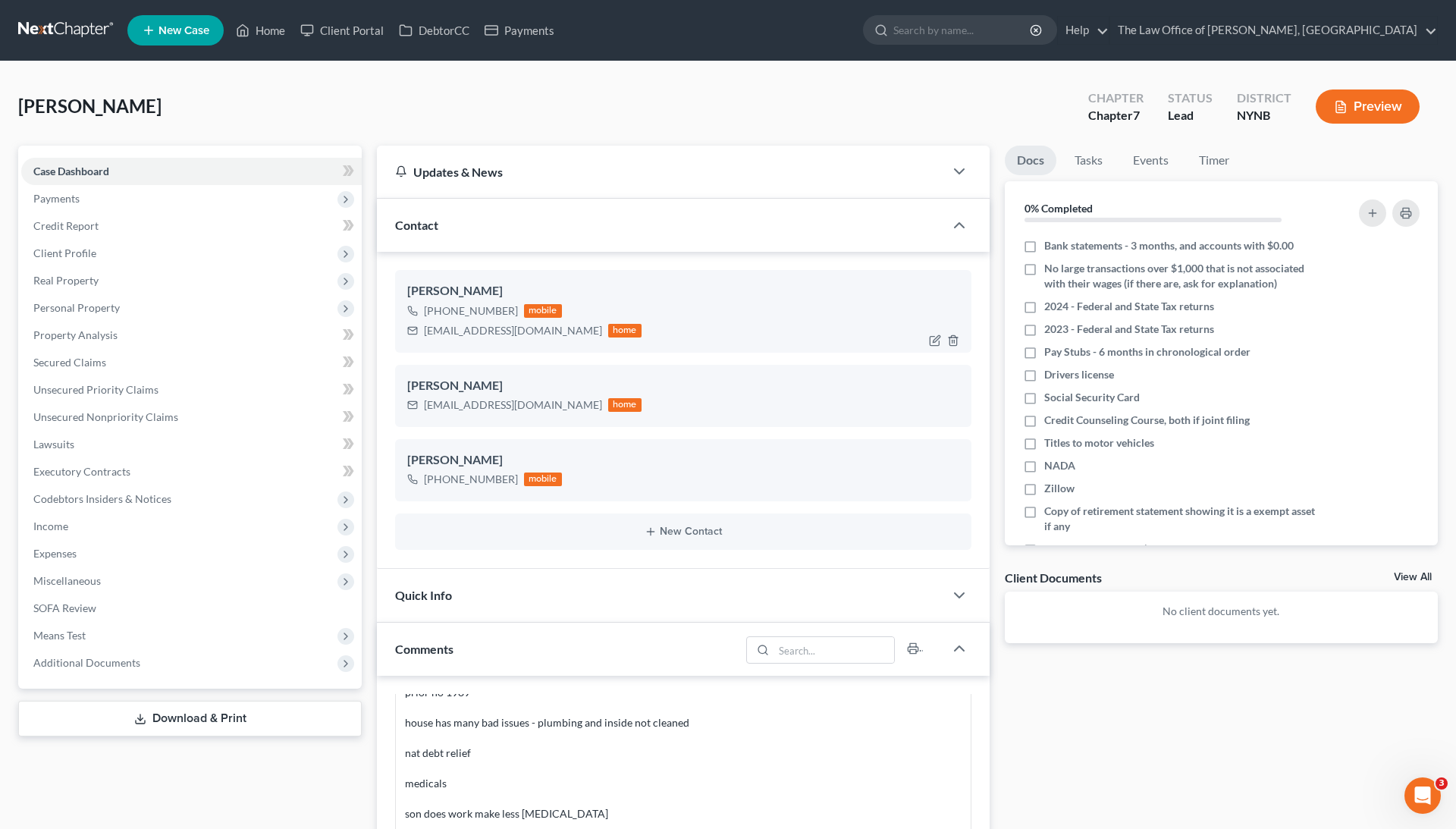
click at [470, 325] on div "sassyauburn@gmail.com" at bounding box center [513, 331] width 178 height 16
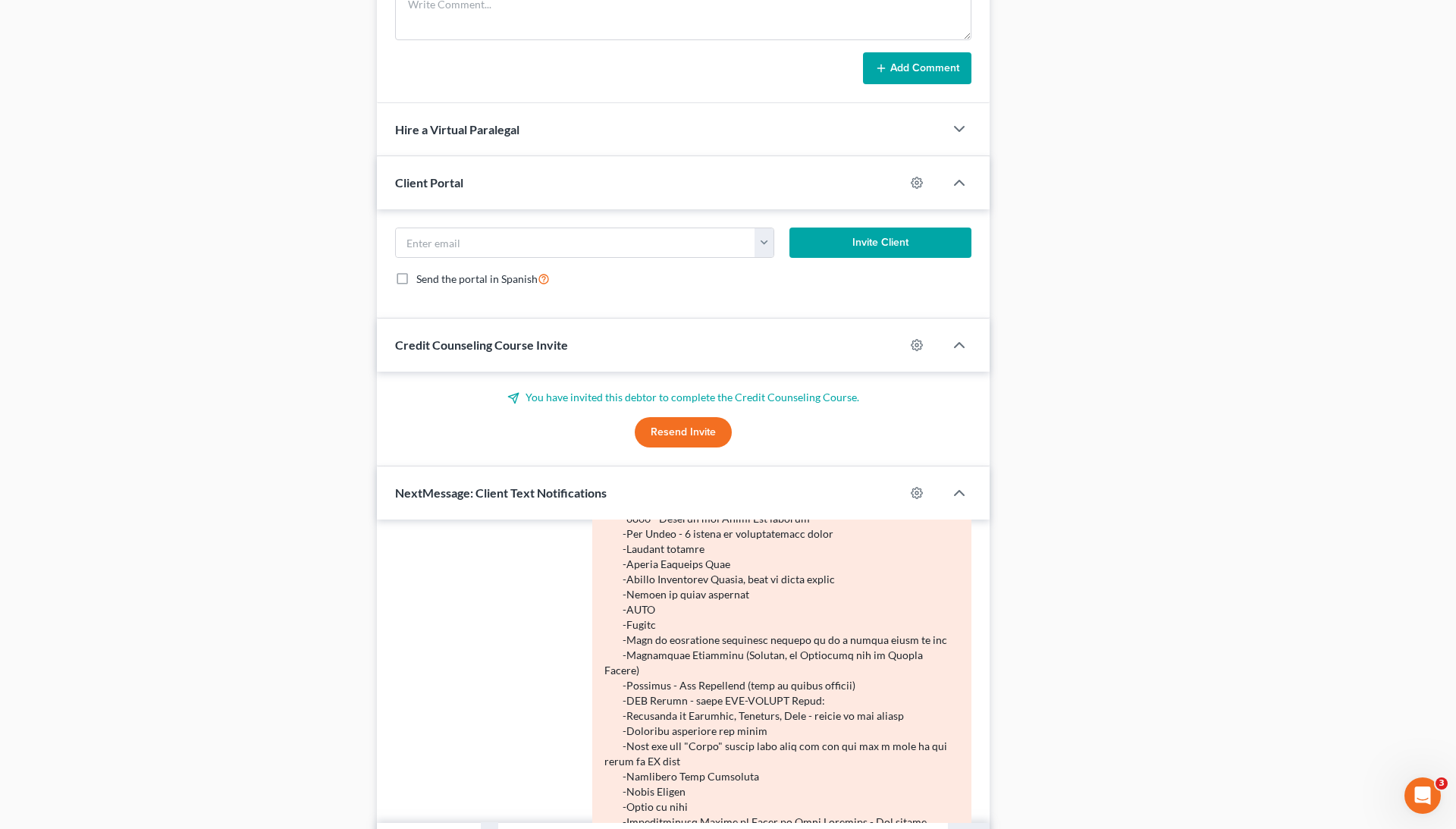
scroll to position [989, 0]
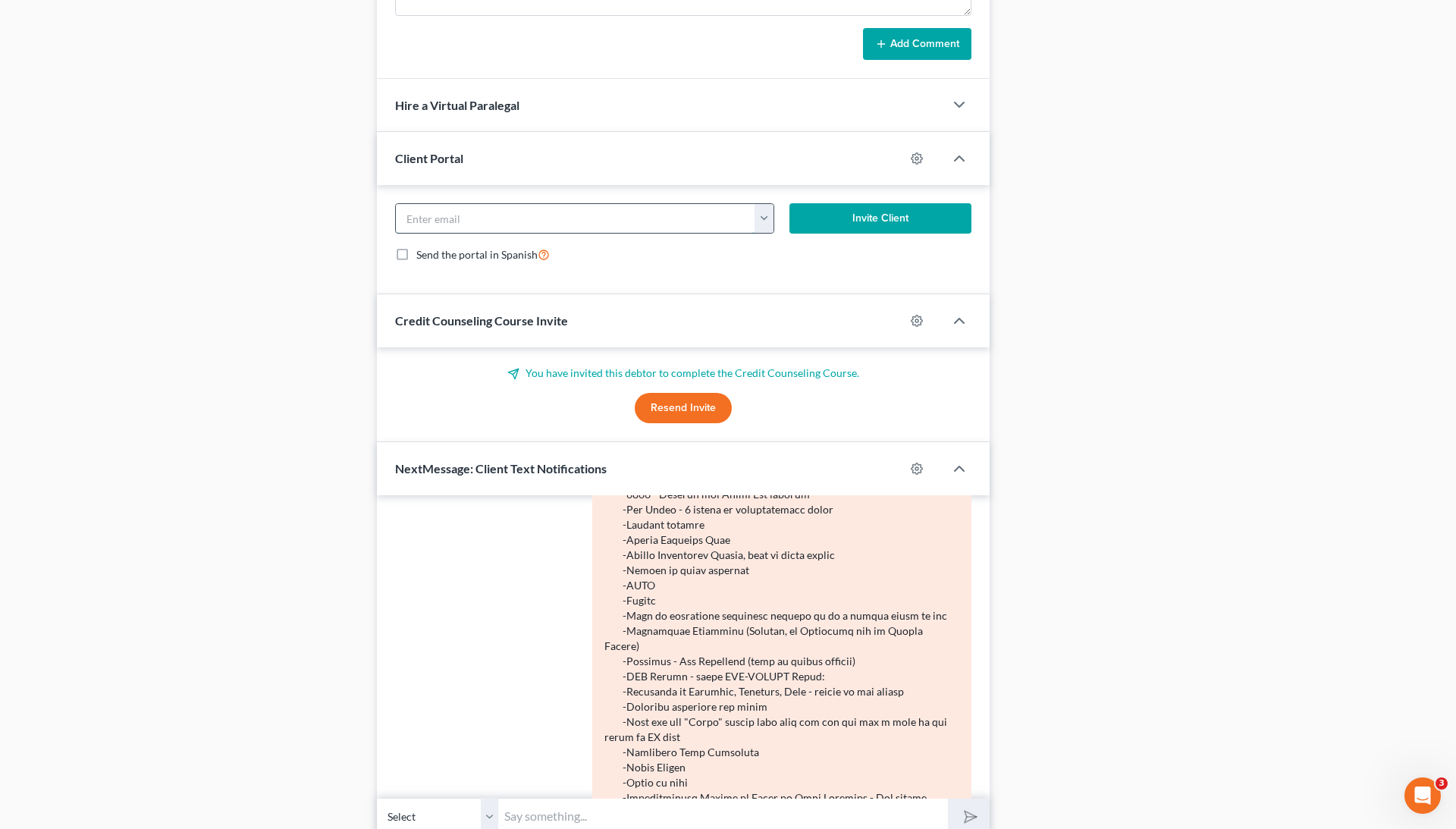
click at [581, 232] on input "email" at bounding box center [575, 219] width 360 height 29
paste input "sassyauburn@gmail.com"
type input "sassyauburn@gmail.com"
click at [840, 217] on button "Invite Client" at bounding box center [881, 218] width 182 height 30
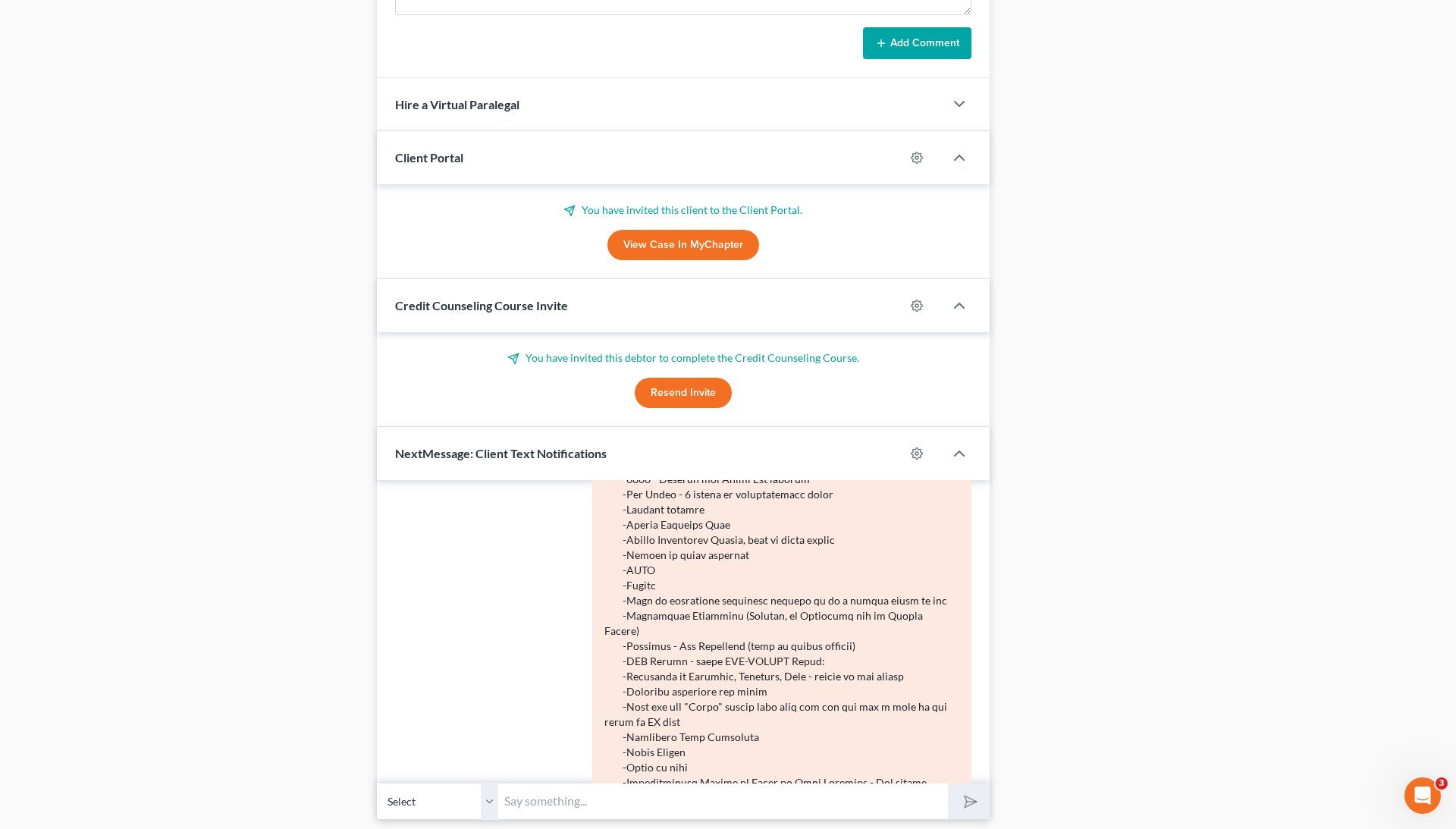
scroll to position [1018, 0]
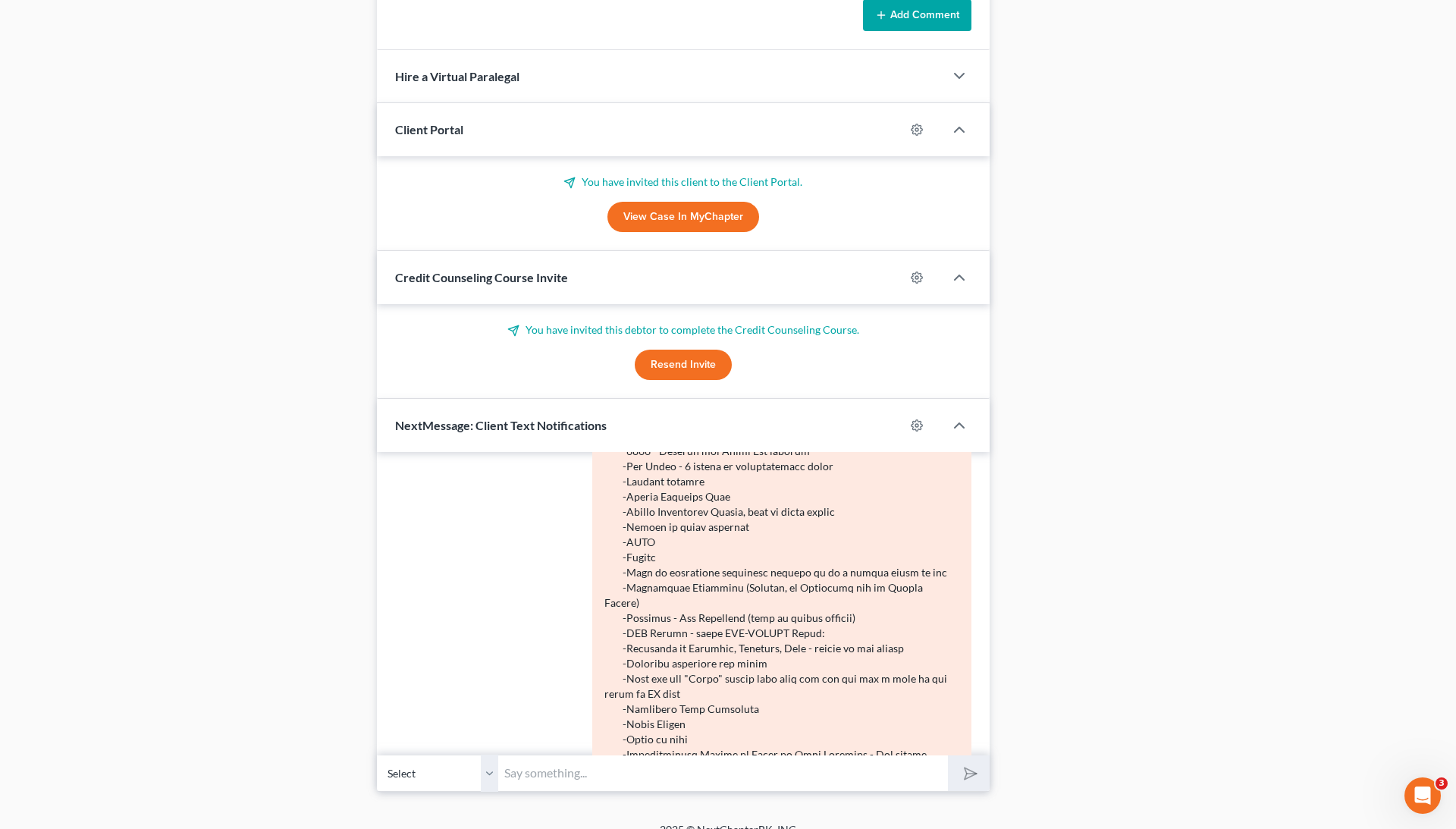
click at [703, 337] on div "You have invited this debtor to complete the Credit Counseling Course. Resend I…" at bounding box center [683, 351] width 577 height 57
click at [703, 342] on div "You have invited this debtor to complete the Credit Counseling Course. Resend I…" at bounding box center [683, 351] width 577 height 57
click at [703, 350] on button "Resend Invite" at bounding box center [683, 365] width 97 height 30
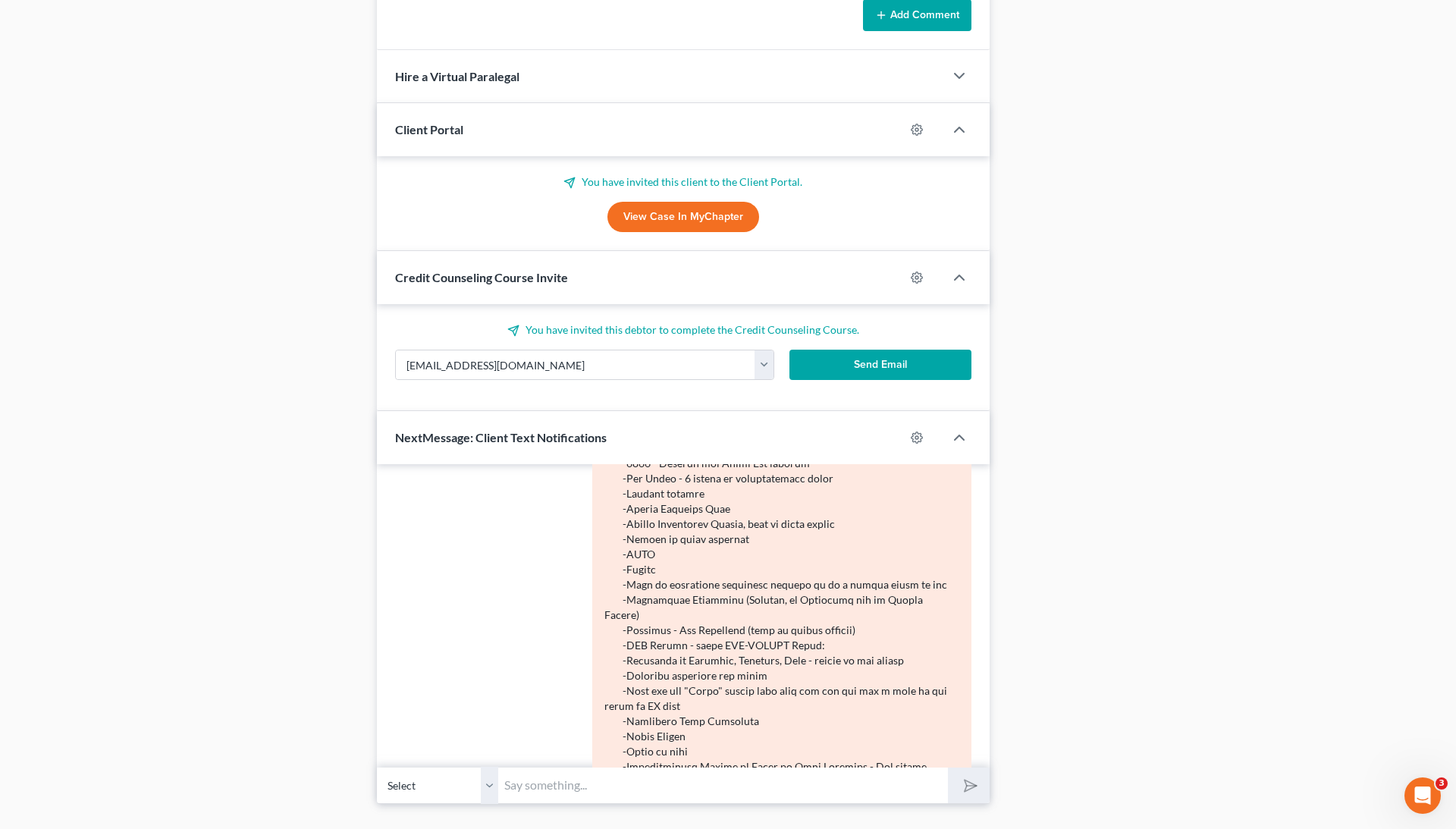
click at [881, 360] on button "Send Email" at bounding box center [881, 365] width 182 height 30
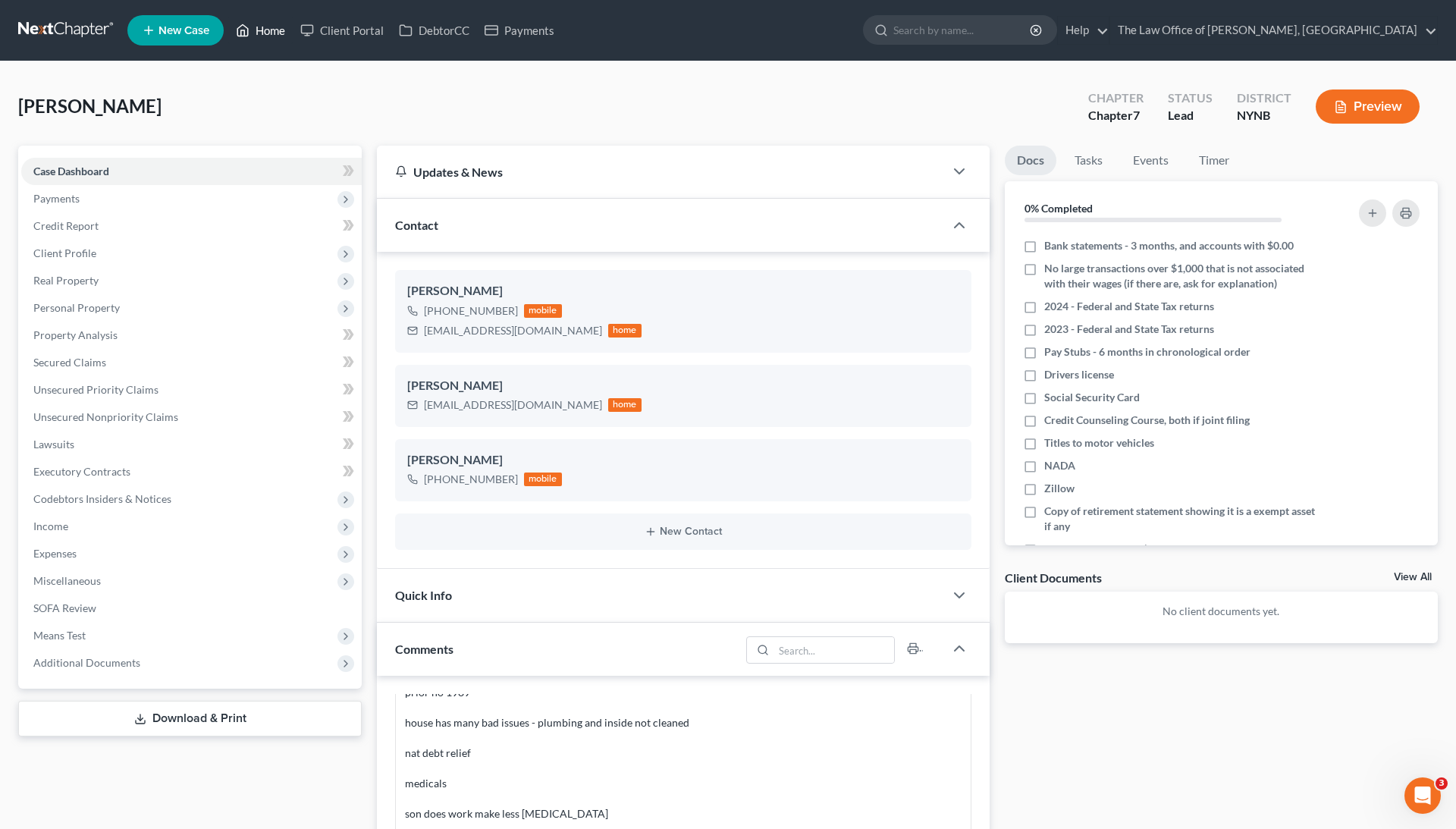
scroll to position [0, 0]
click at [282, 33] on link "Home" at bounding box center [261, 30] width 65 height 27
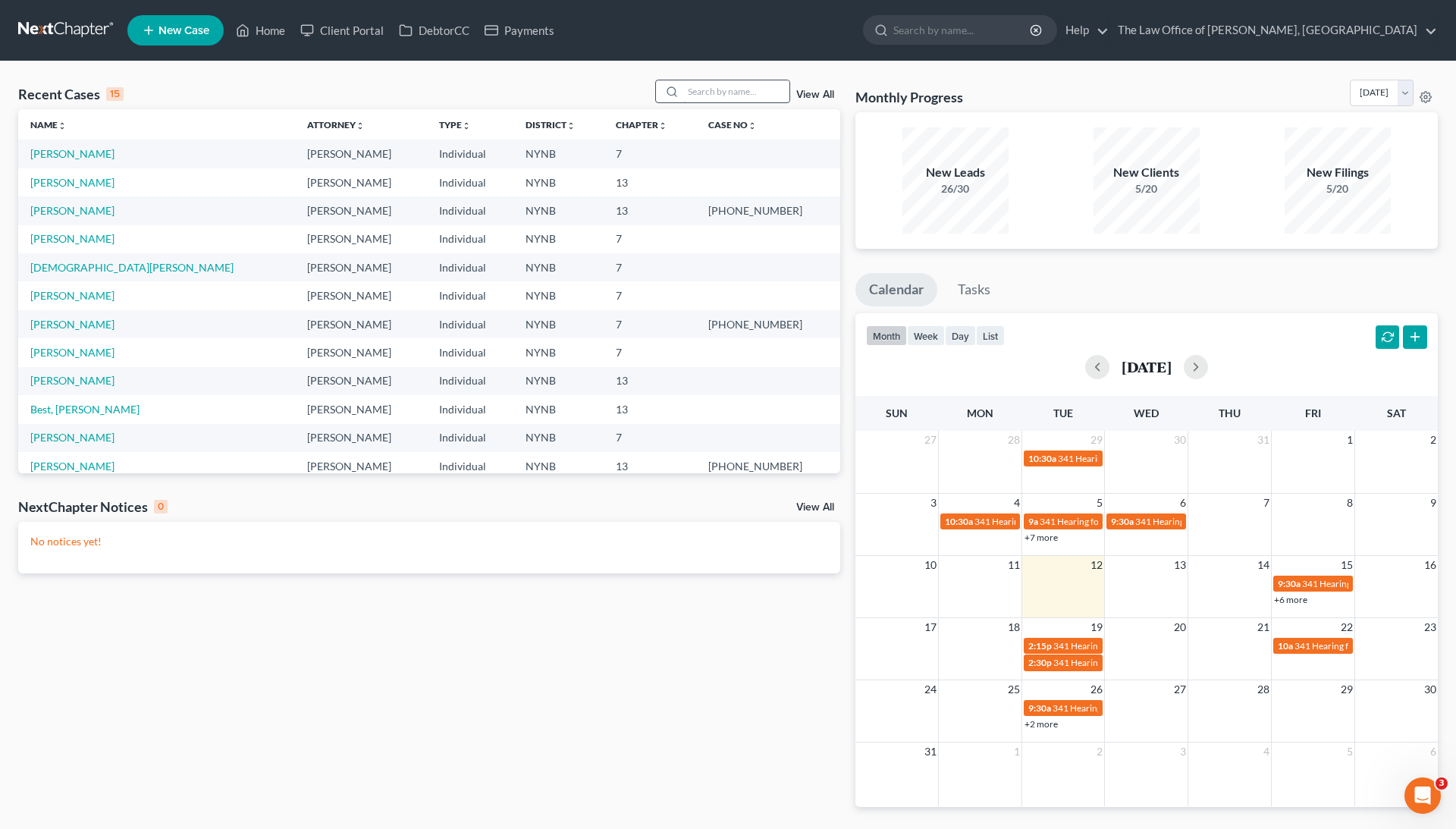
click at [705, 95] on input "search" at bounding box center [737, 91] width 107 height 22
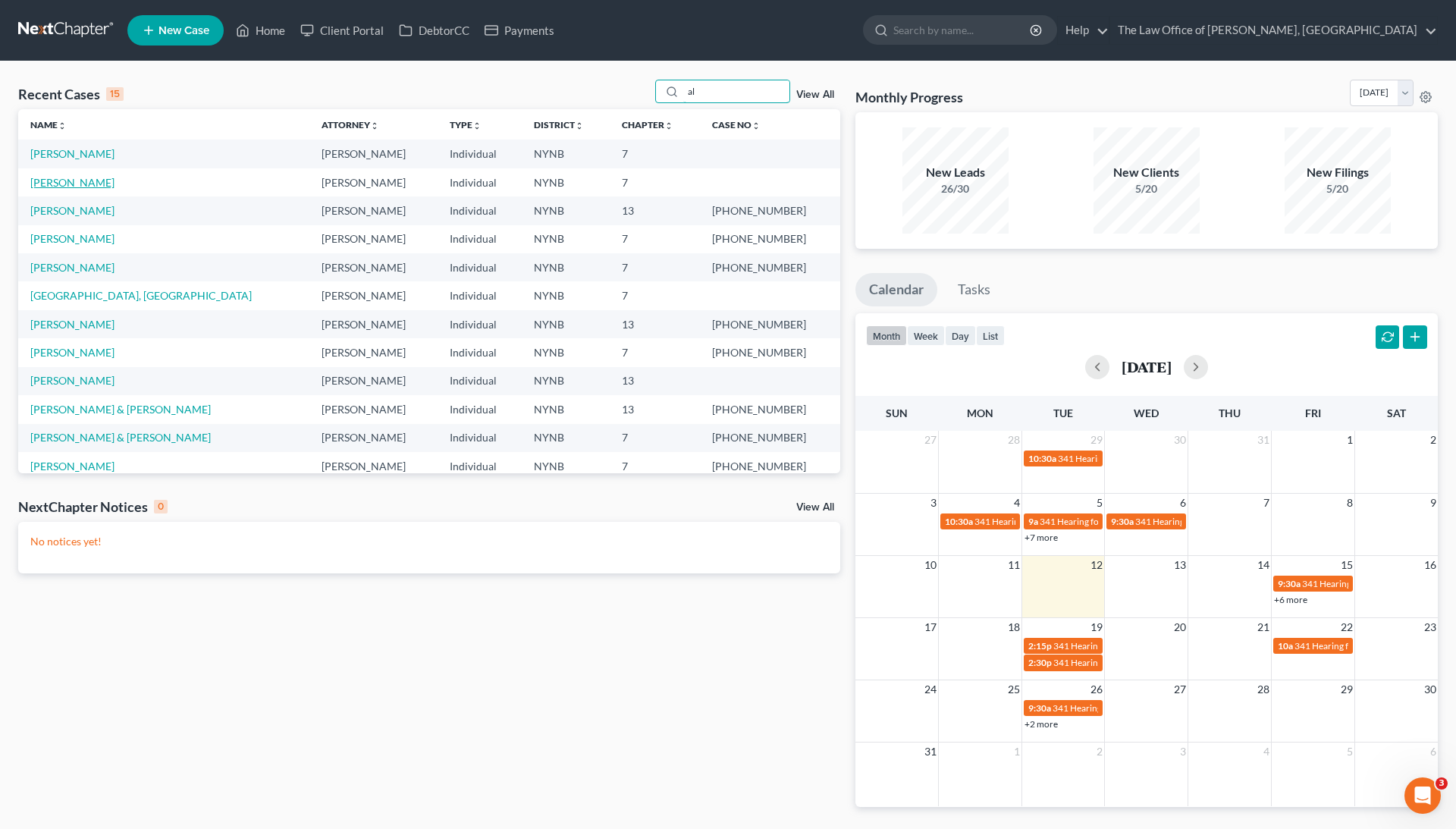
type input "al"
click at [72, 179] on link "Nelson, Allan" at bounding box center [72, 182] width 84 height 13
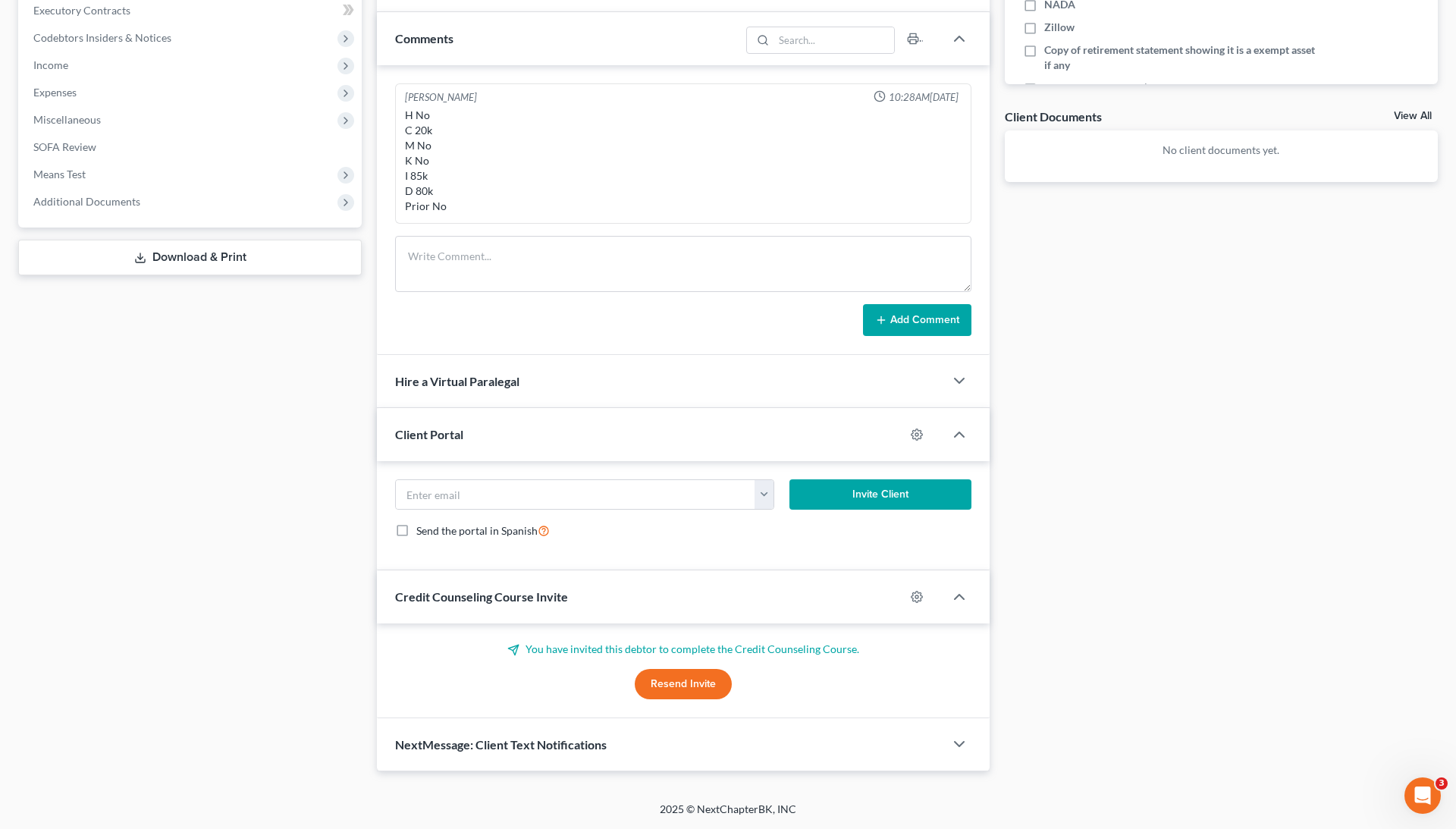
scroll to position [67, 0]
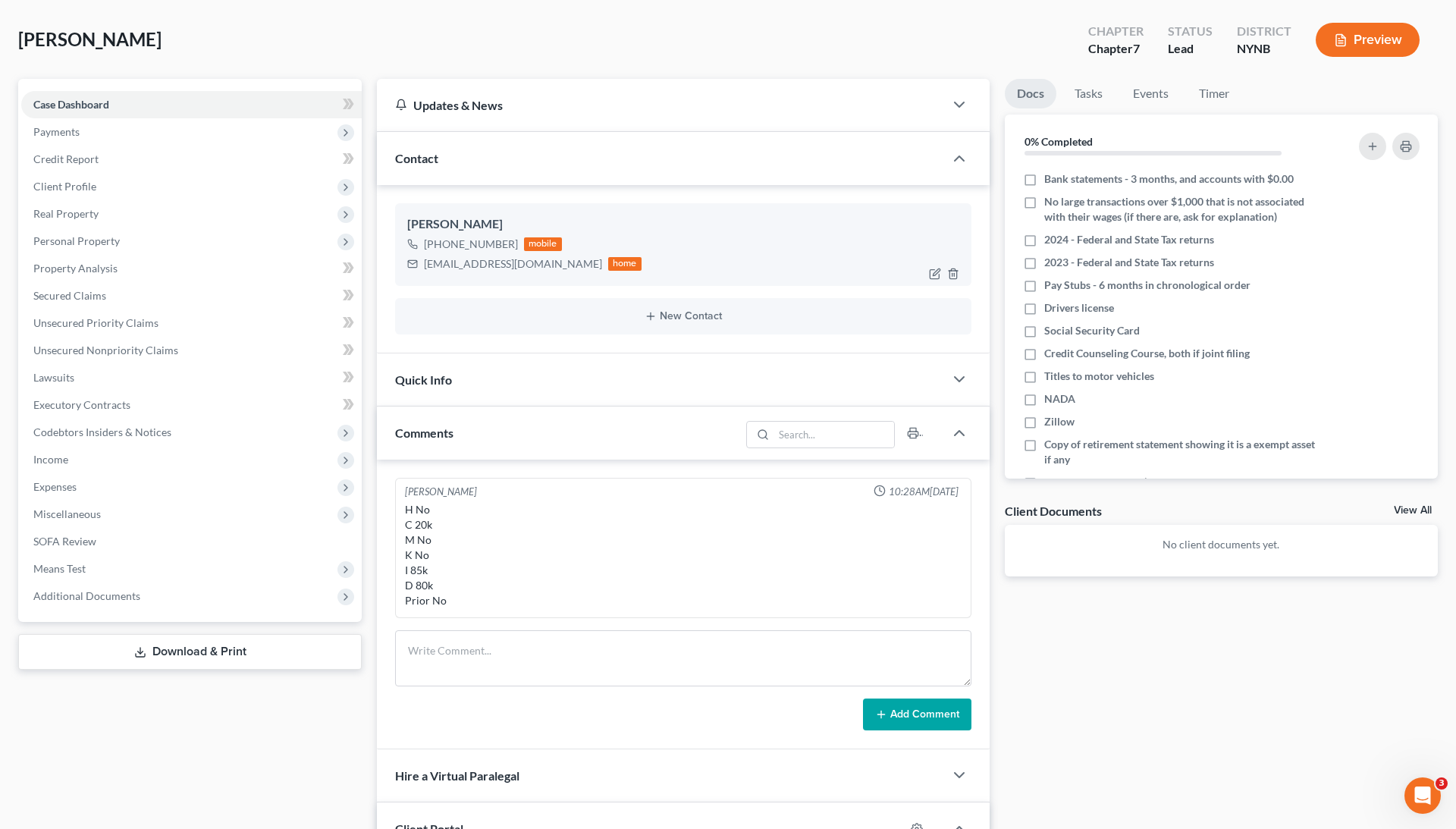
click at [467, 271] on div "nelsoal31@hotmail.com" at bounding box center [513, 264] width 178 height 16
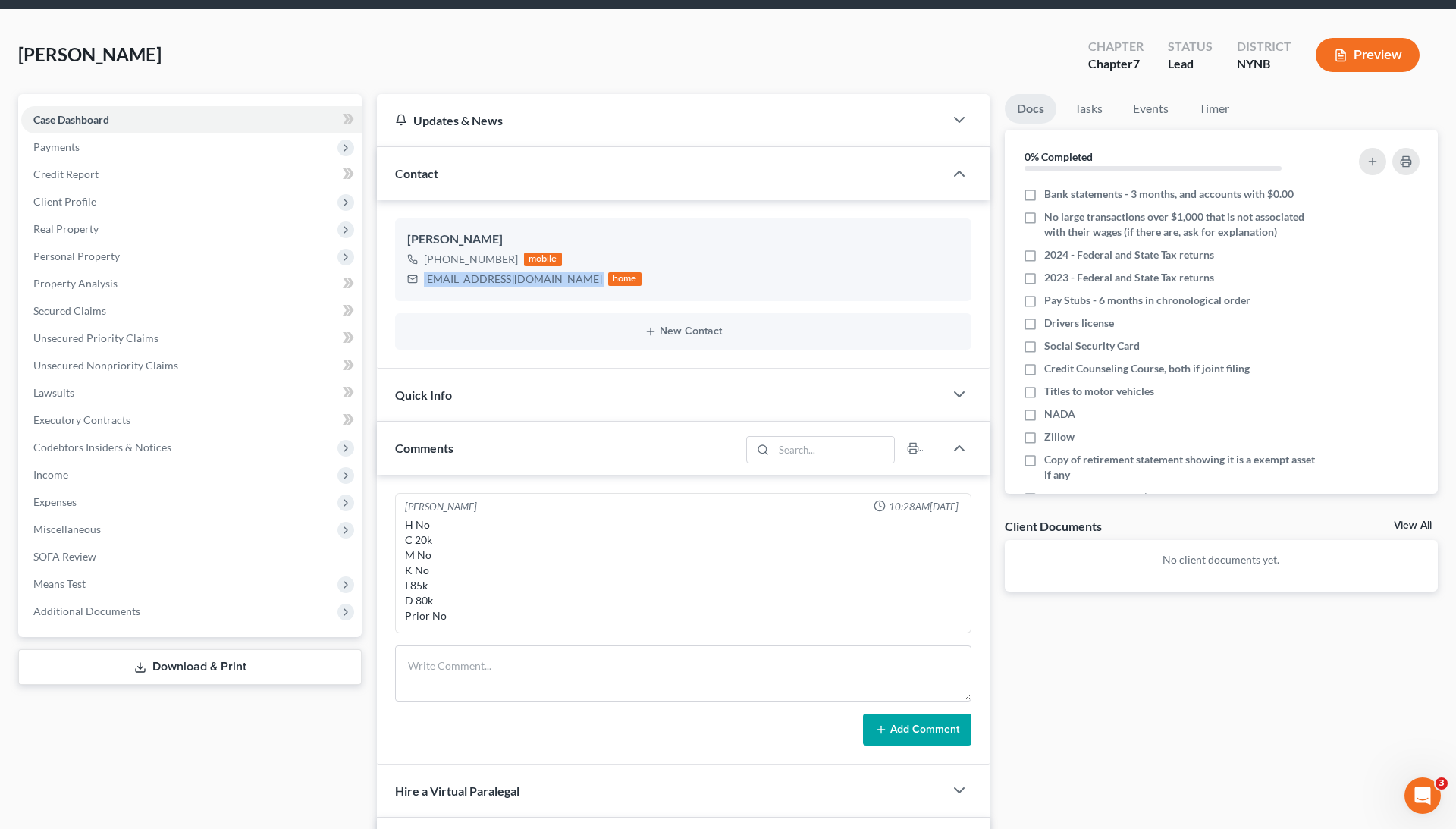
paste input "nelsoal31@hotmail.com"
type input "nelsoal31@hotmail.com"
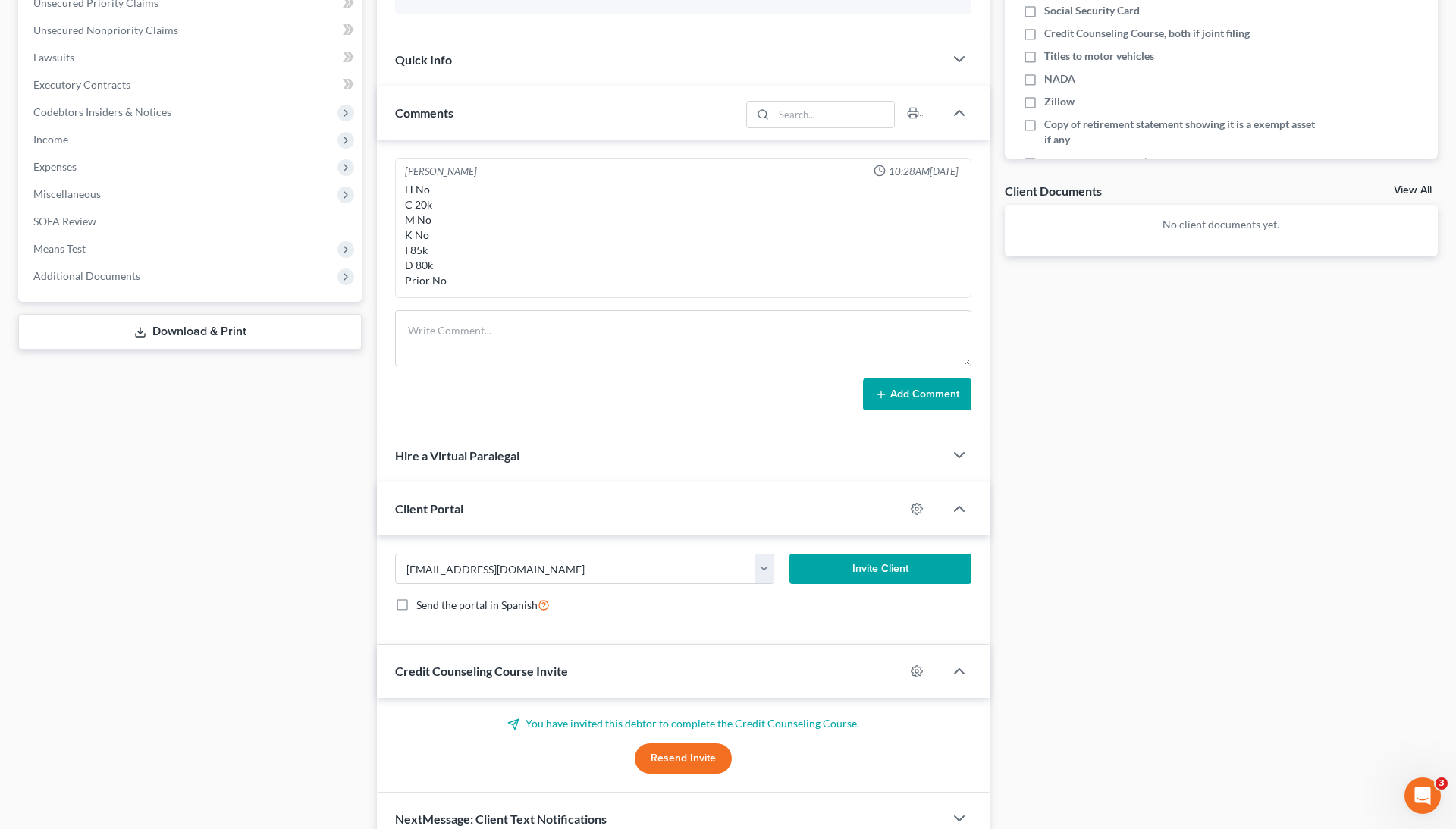
click at [867, 563] on button "Invite Client" at bounding box center [881, 568] width 182 height 30
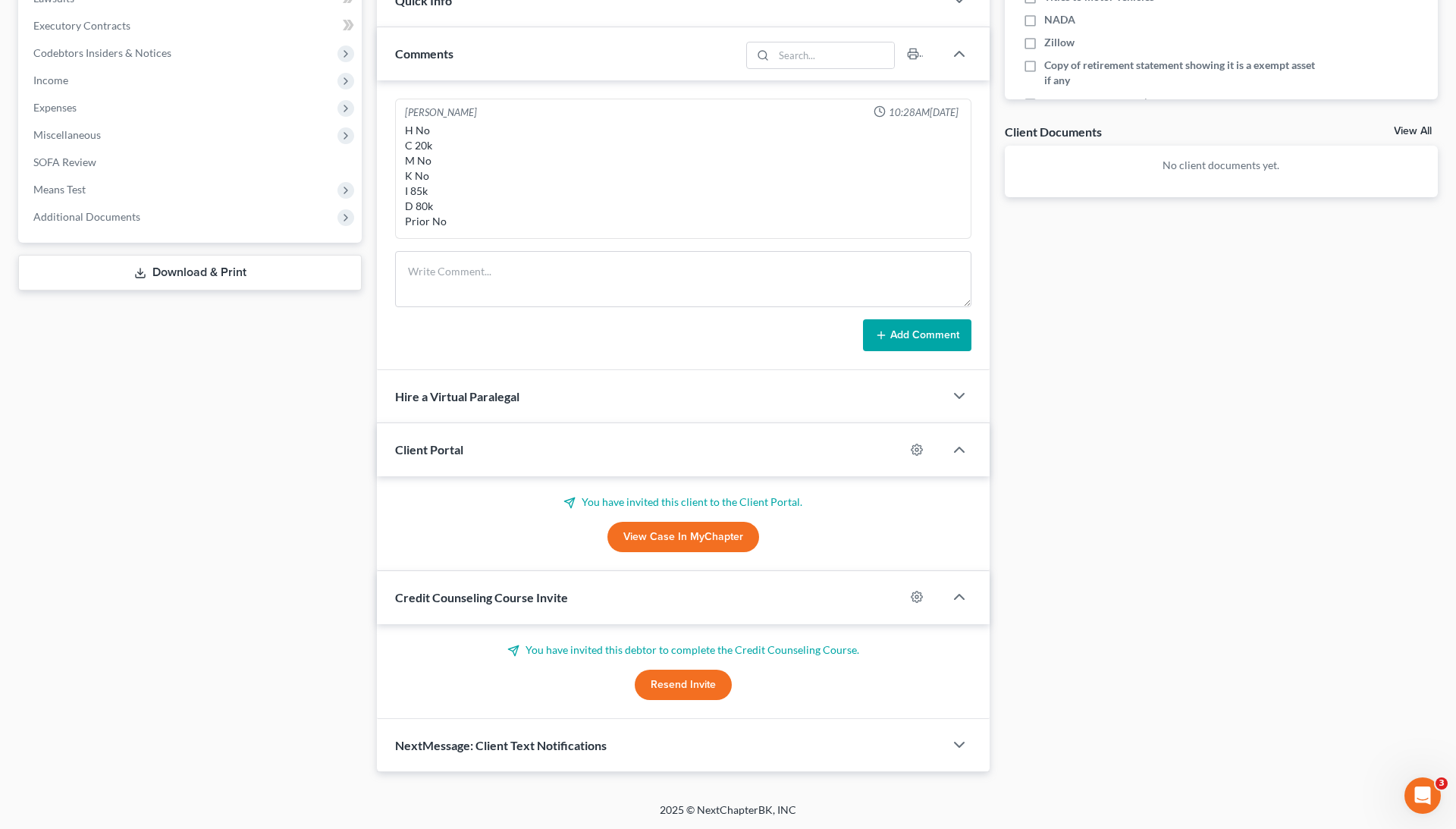
scroll to position [0, 0]
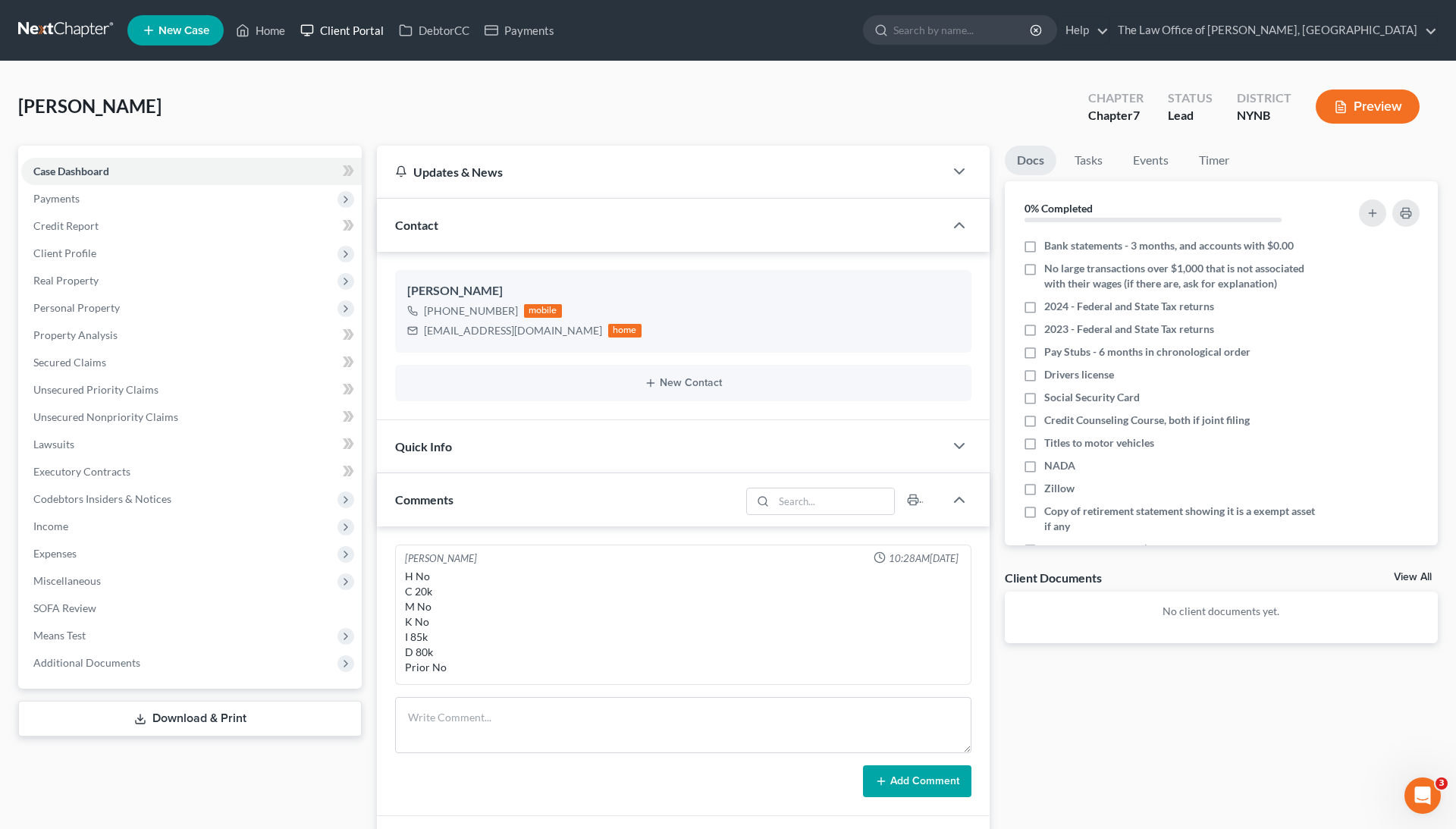
click at [332, 29] on link "Client Portal" at bounding box center [342, 30] width 99 height 27
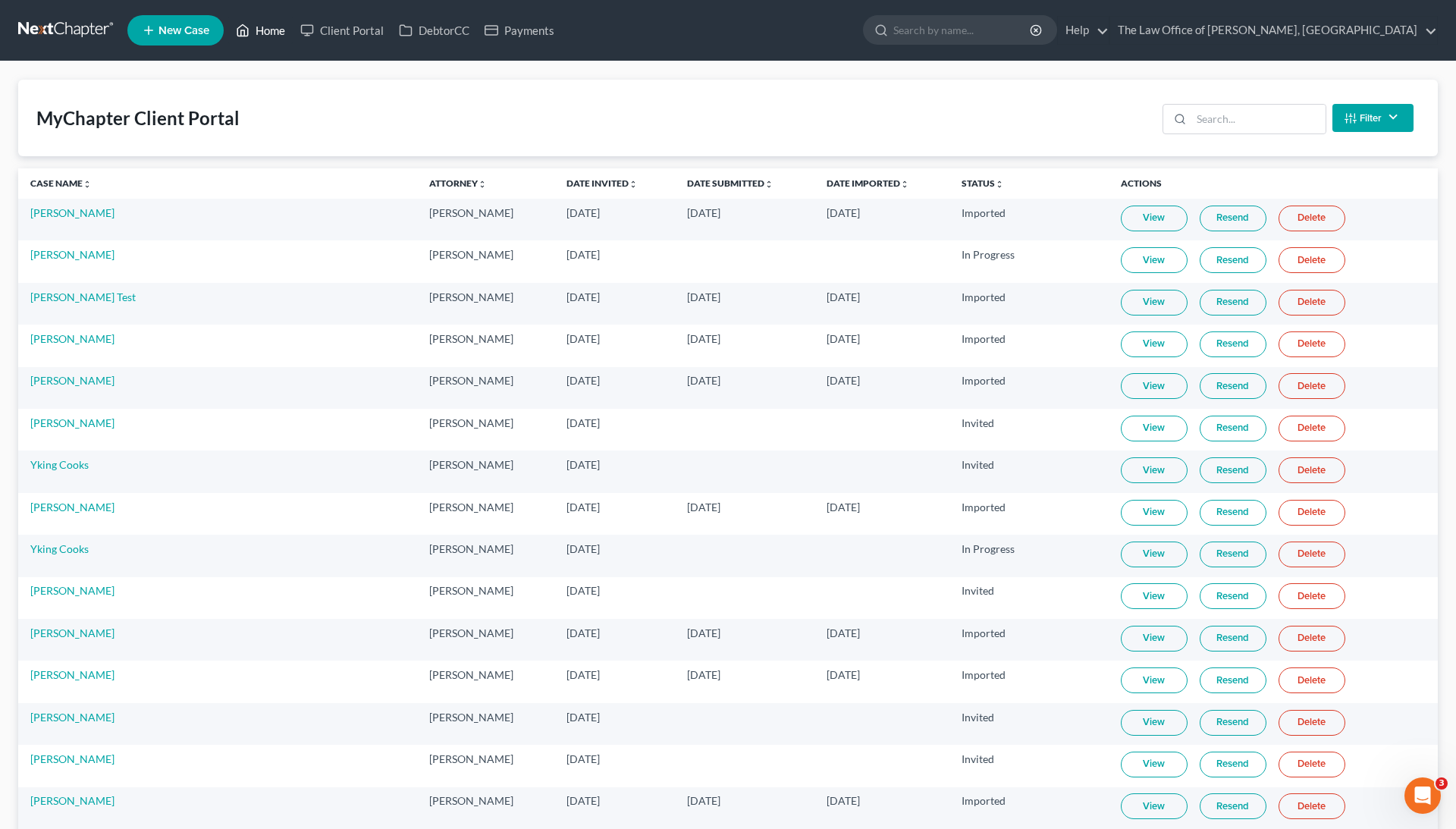
click at [262, 29] on link "Home" at bounding box center [261, 30] width 65 height 27
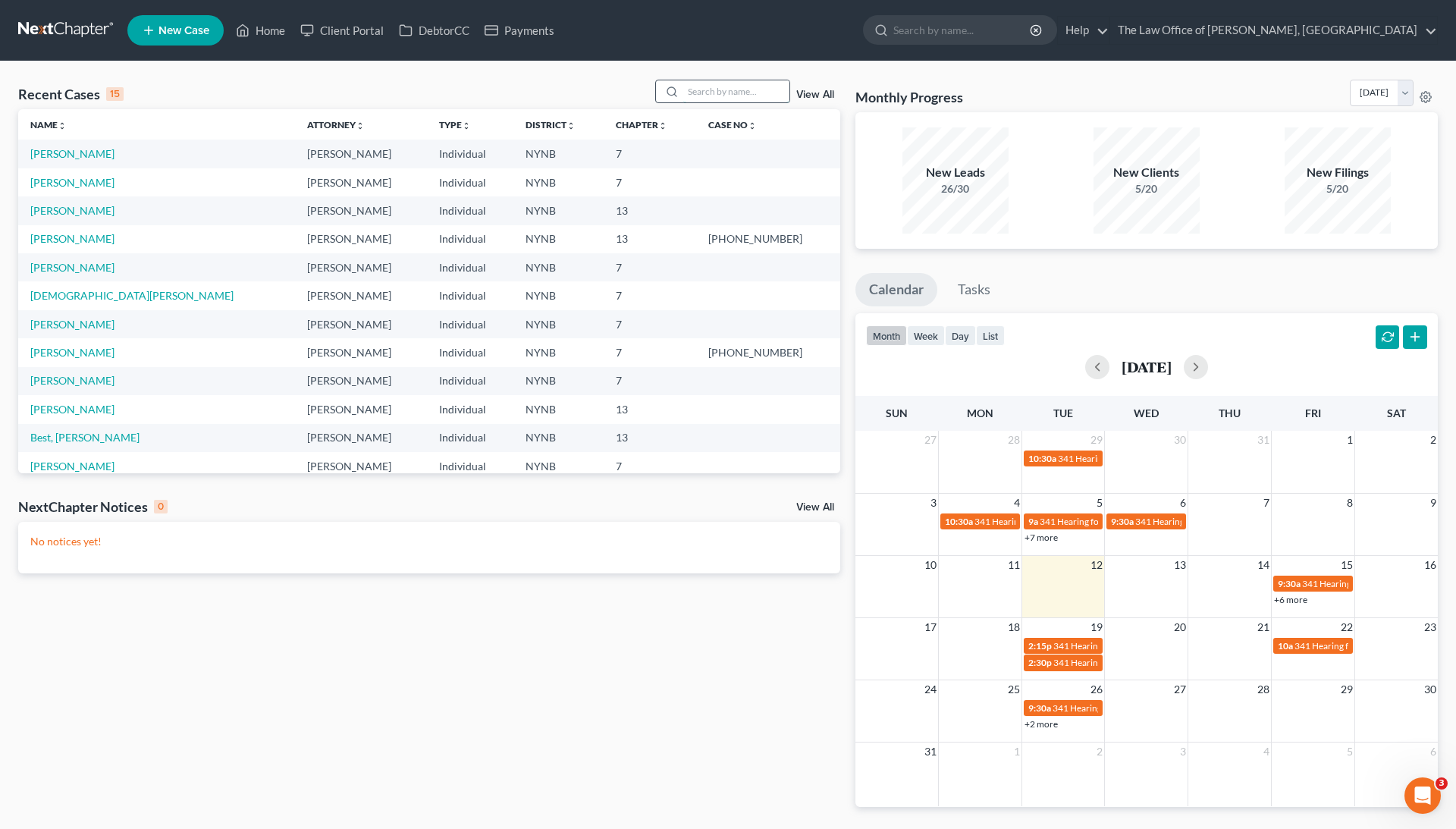
click at [748, 88] on input "search" at bounding box center [737, 91] width 107 height 22
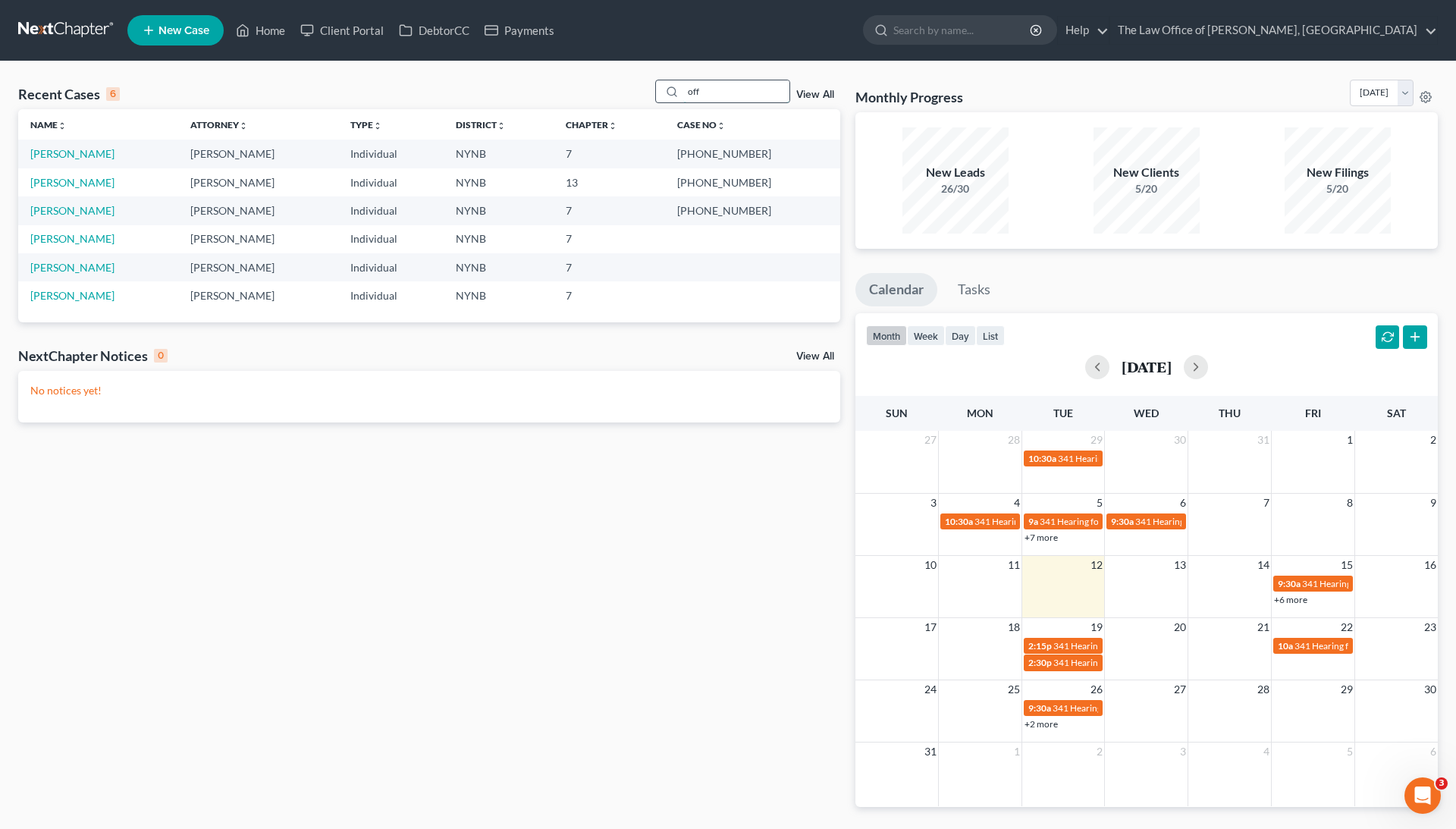
click at [687, 89] on input "off" at bounding box center [737, 91] width 107 height 22
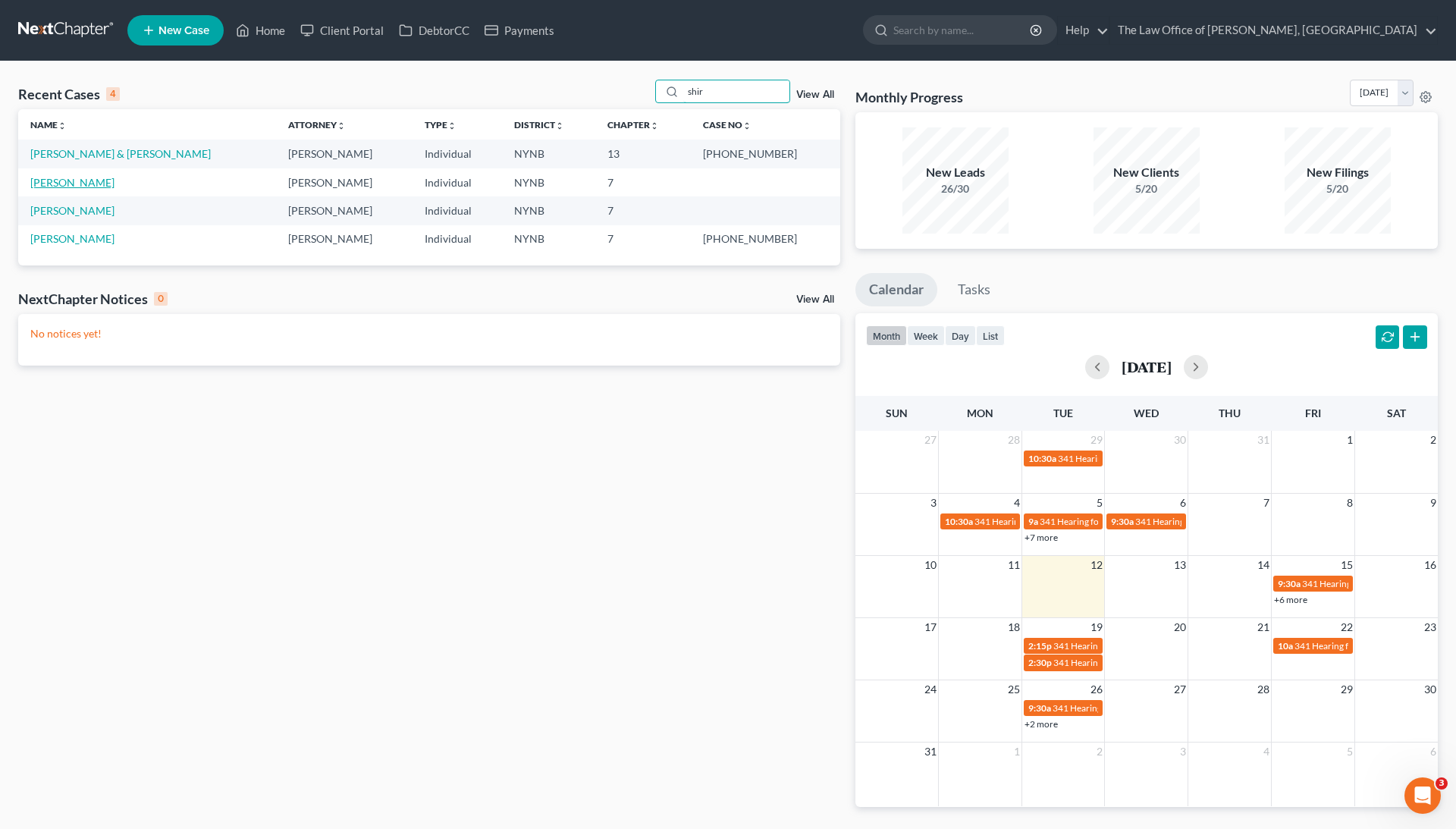
type input "shir"
click at [89, 180] on link "Oeffler, Shirley" at bounding box center [72, 182] width 84 height 13
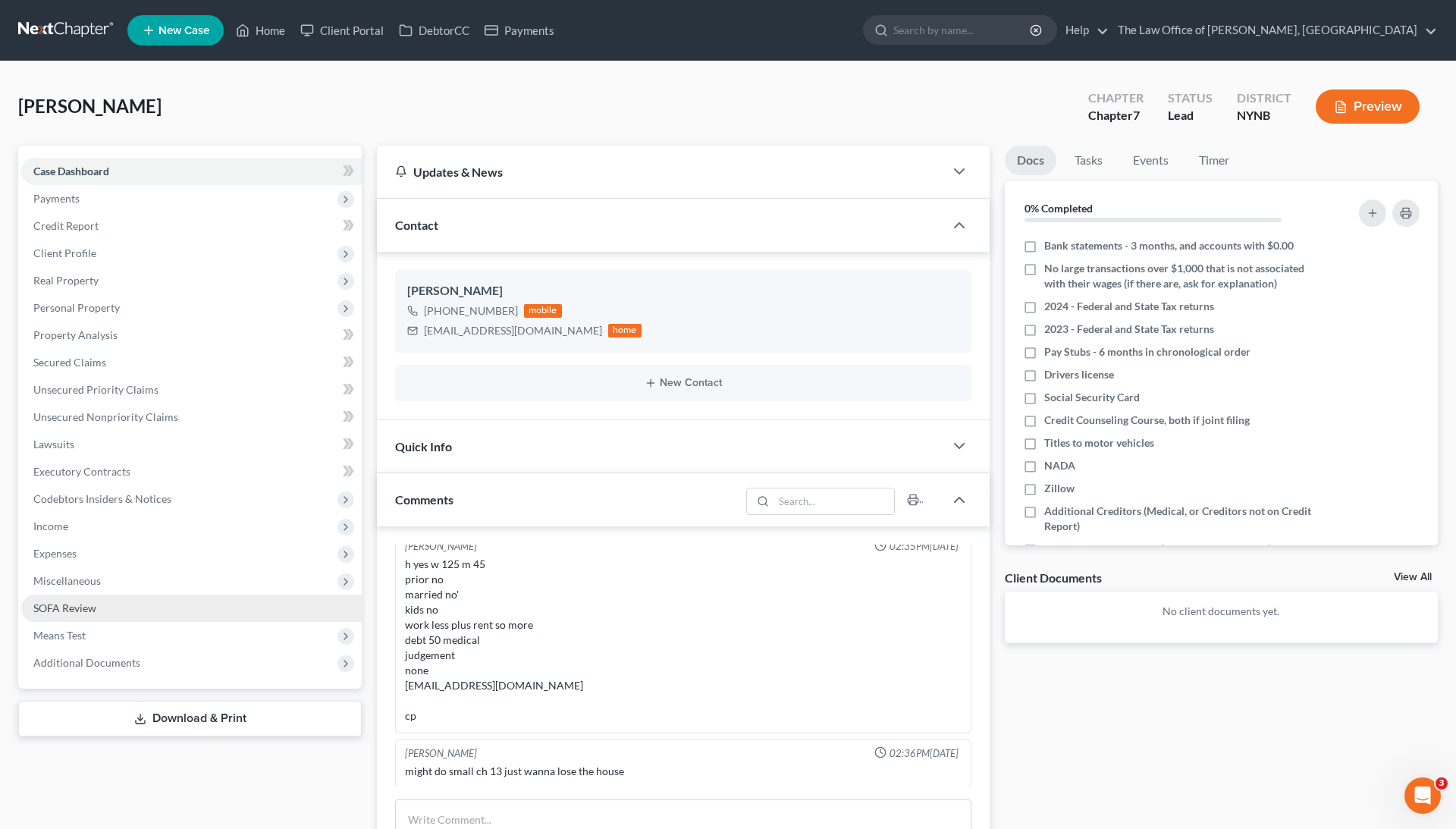
scroll to position [6, 0]
